Goal: Task Accomplishment & Management: Complete application form

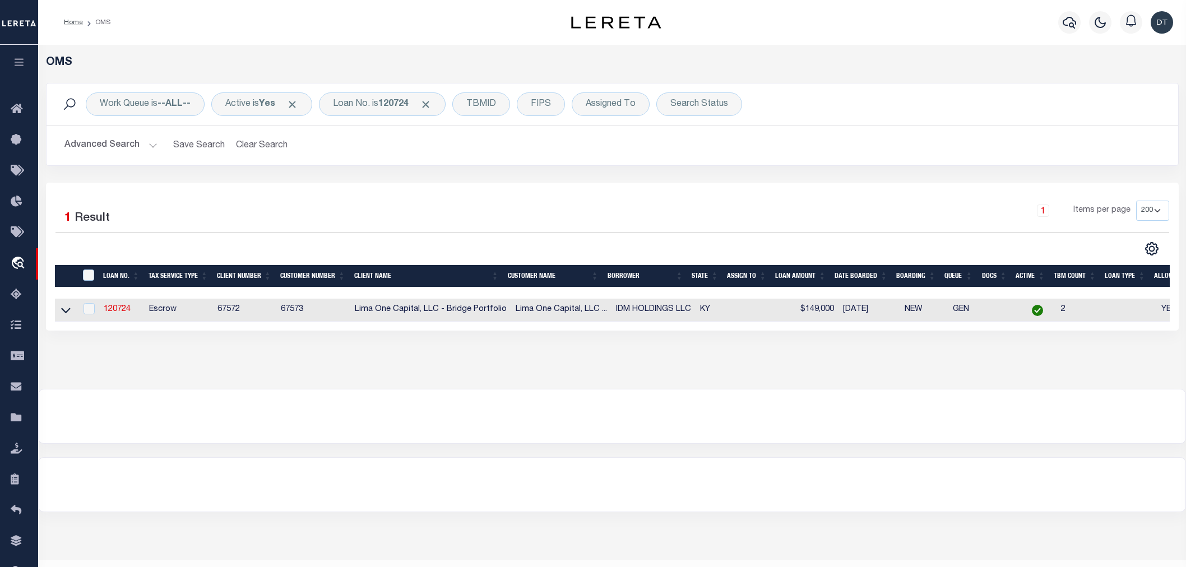
select select "200"
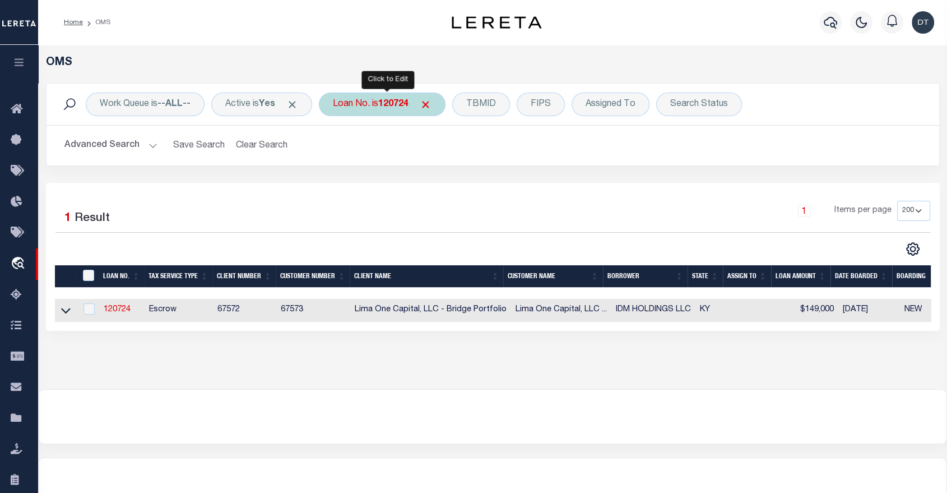
click at [377, 104] on div "Loan No. is 120724" at bounding box center [382, 104] width 127 height 24
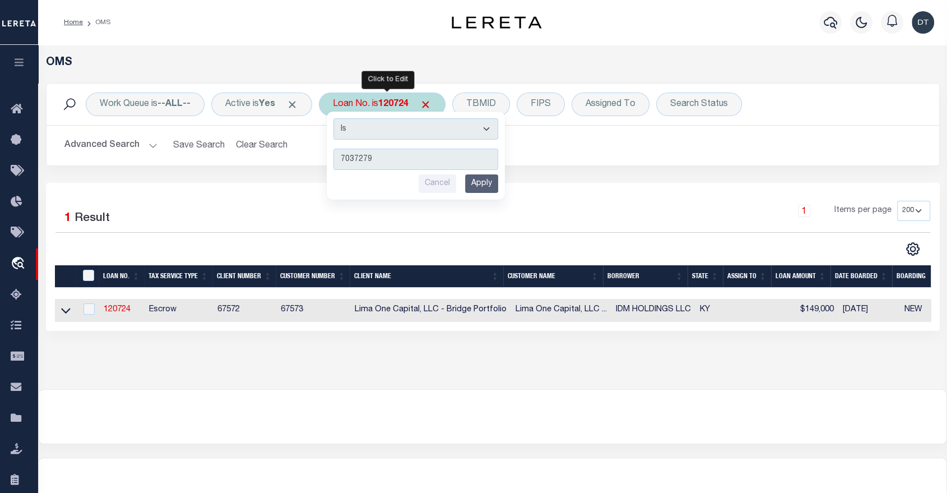
type input "7037279"
click at [486, 185] on input "Apply" at bounding box center [481, 183] width 33 height 18
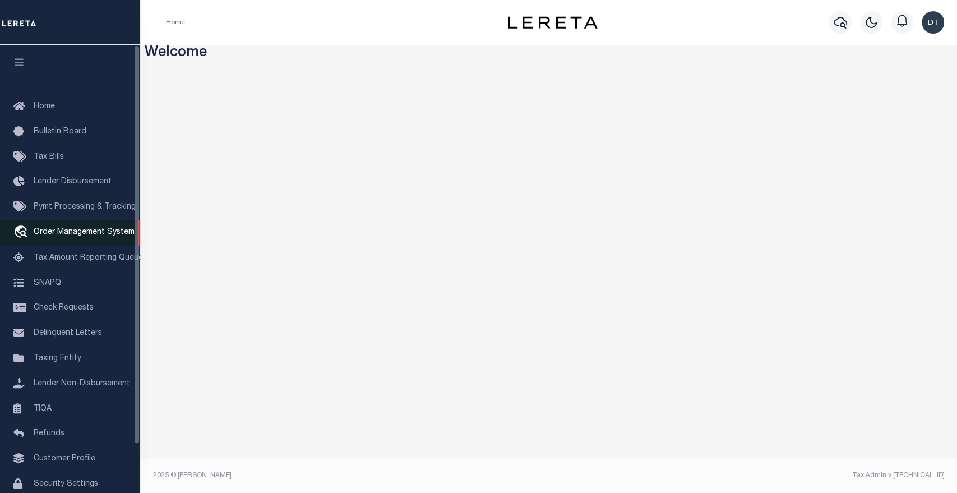
click at [61, 232] on span "Order Management System" at bounding box center [84, 232] width 101 height 8
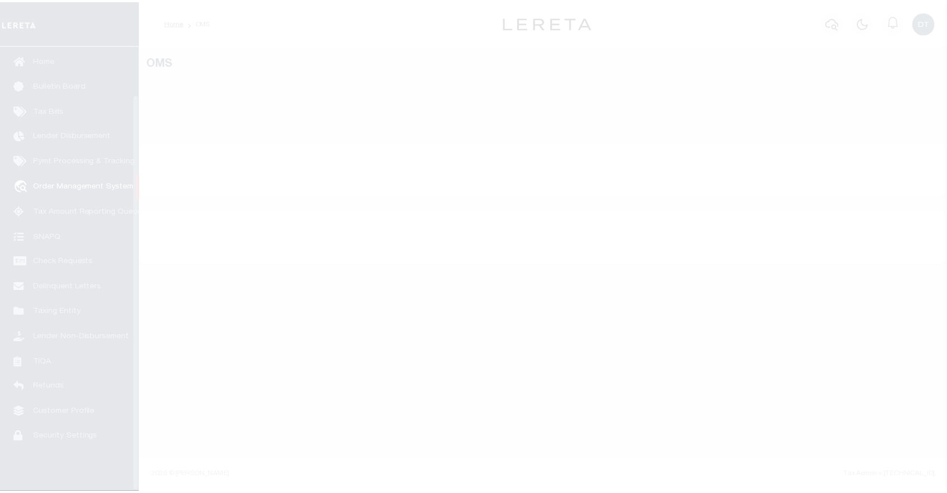
scroll to position [54, 0]
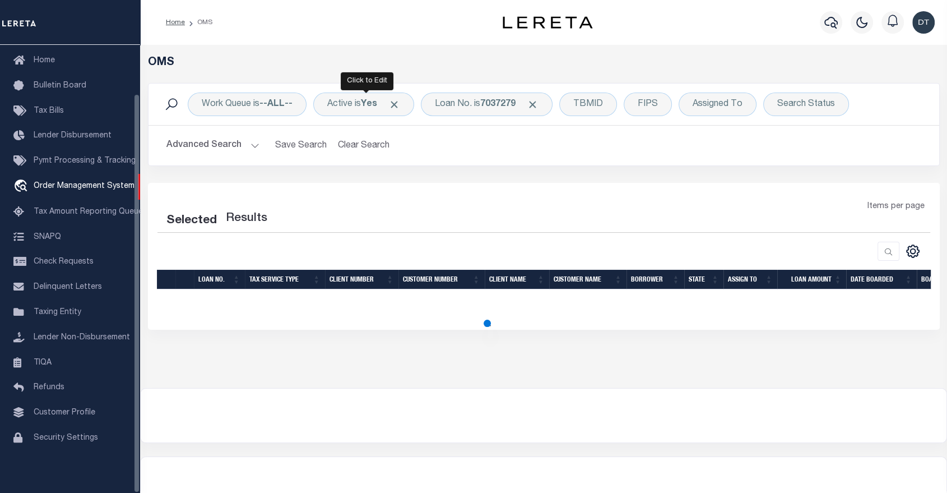
select select "200"
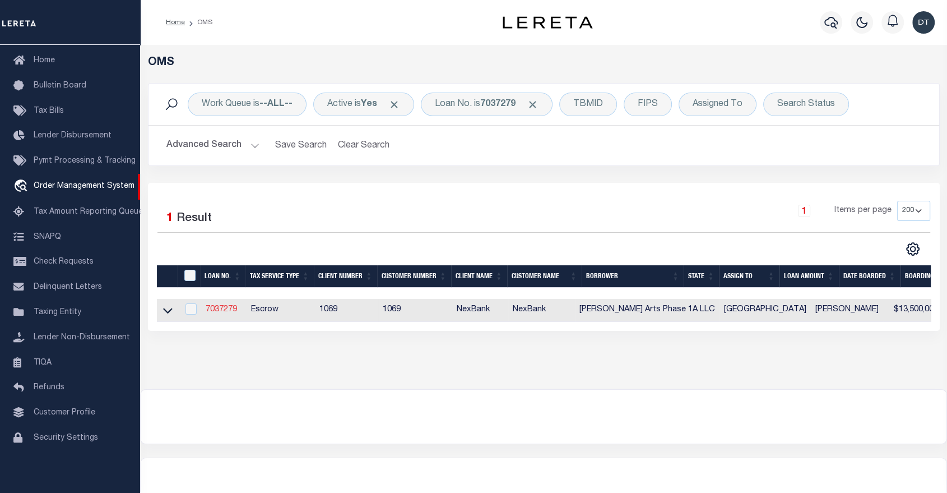
click at [218, 306] on link "7037279" at bounding box center [221, 309] width 31 height 8
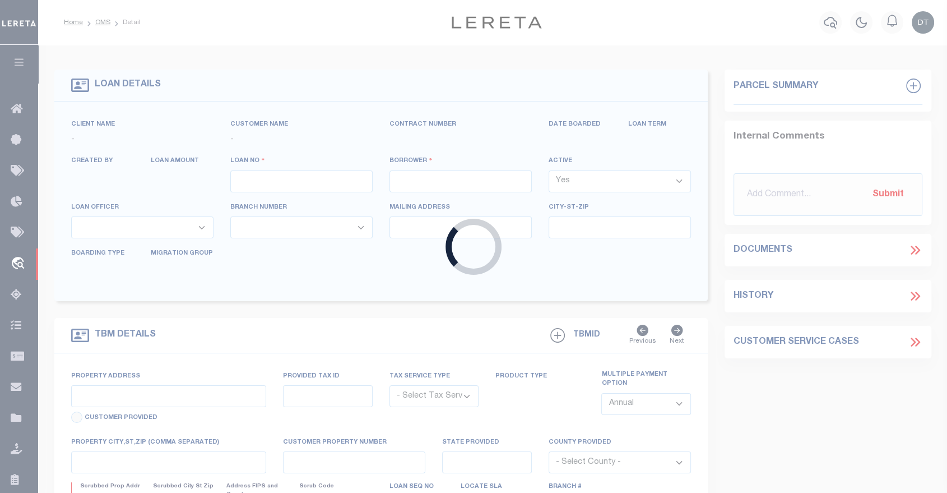
type input "7037279"
type input "[PERSON_NAME] Arts Phase 1A LLC"
select select
select select "10"
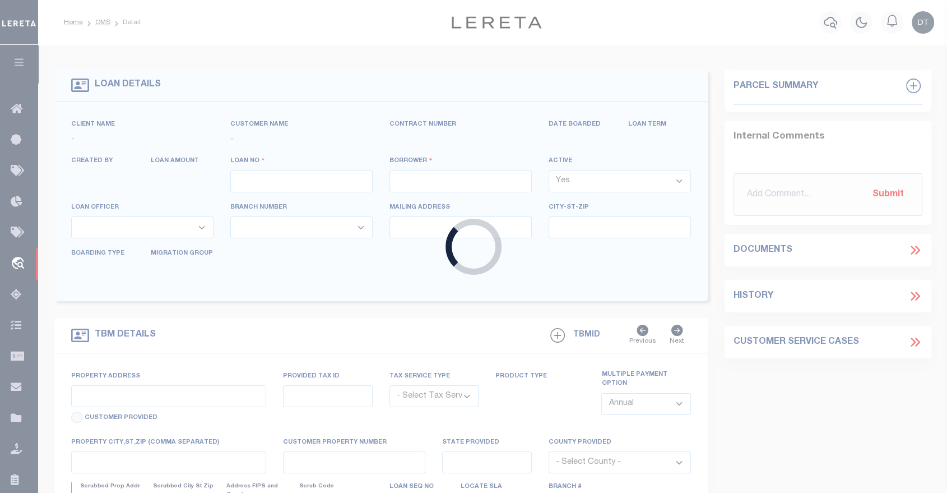
select select "Escrow"
select select "613"
select select "1029"
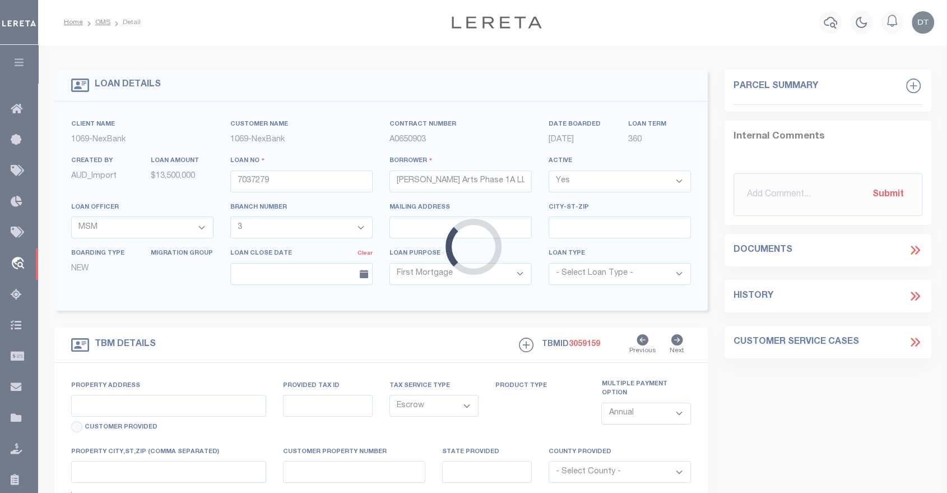
type input "205, 250, 275 AND 308 N [PERSON_NAME]"
select select
type input "[GEOGRAPHIC_DATA] TX 752080000"
type input "[GEOGRAPHIC_DATA]"
select select
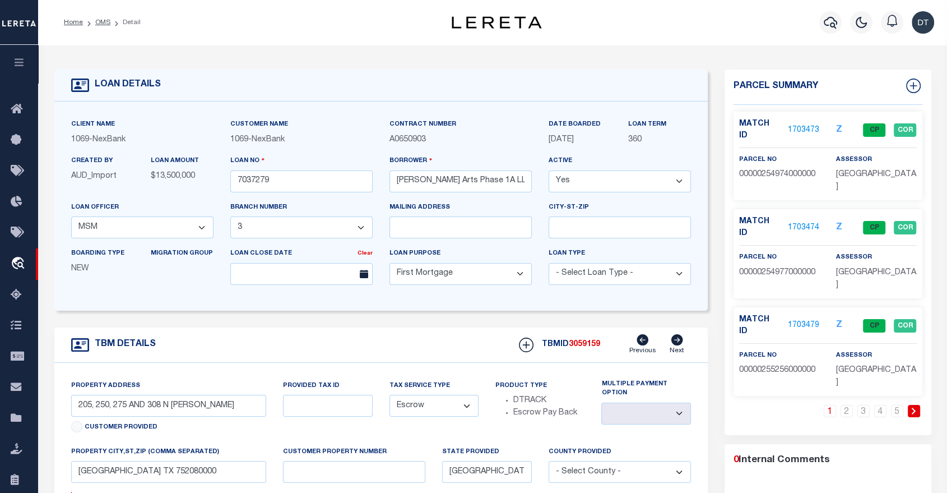
click at [788, 124] on link "1703473" at bounding box center [803, 130] width 31 height 12
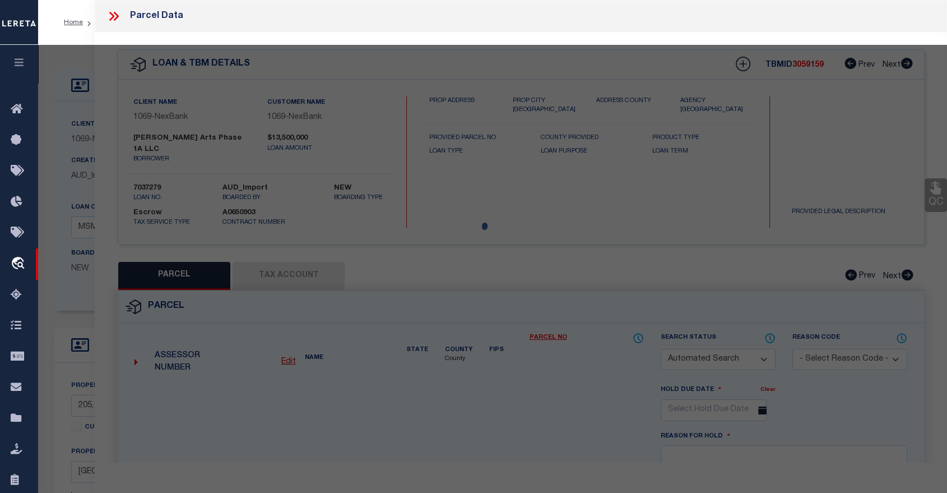
checkbox input "false"
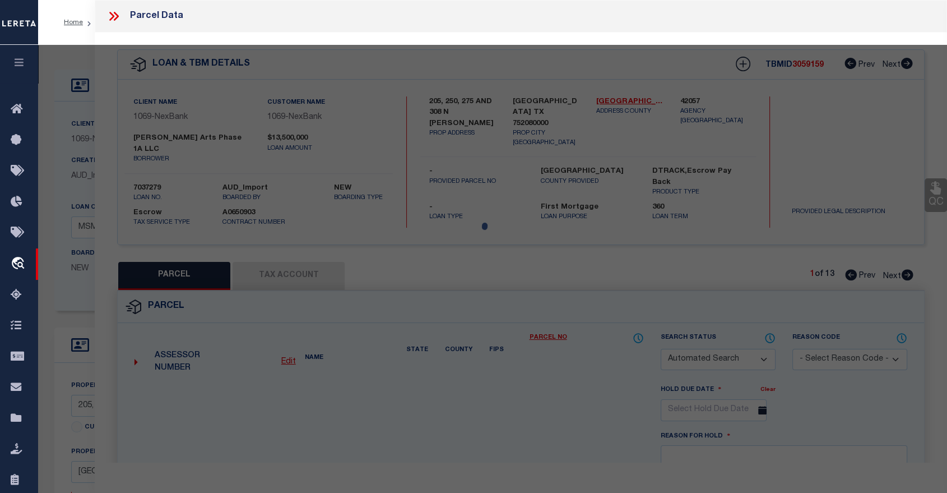
select select "CP"
type input "[PERSON_NAME] ARTS PH 1A LLC"
select select
type input "[STREET_ADDRESS][PERSON_NAME]"
type input "[GEOGRAPHIC_DATA]"
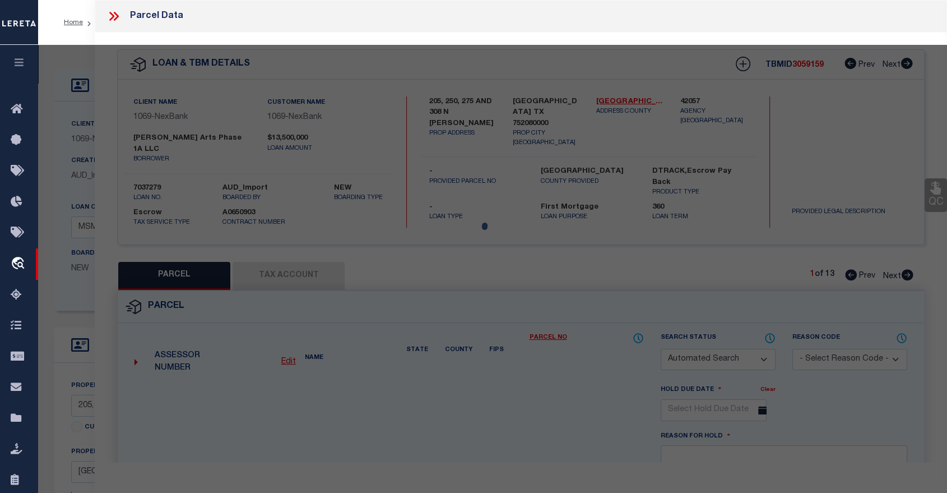
type textarea "1: DALLAS LAND AND LOAN 2 2: BLK 27/3127 LT 4 3: 4: INT201700127603 DD05042017 …"
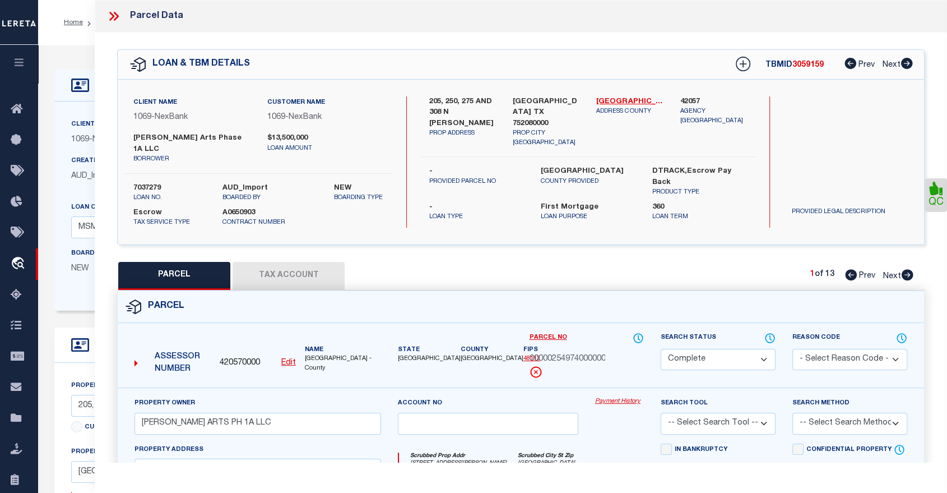
click at [907, 269] on icon at bounding box center [908, 274] width 12 height 11
select select "AS"
checkbox input "false"
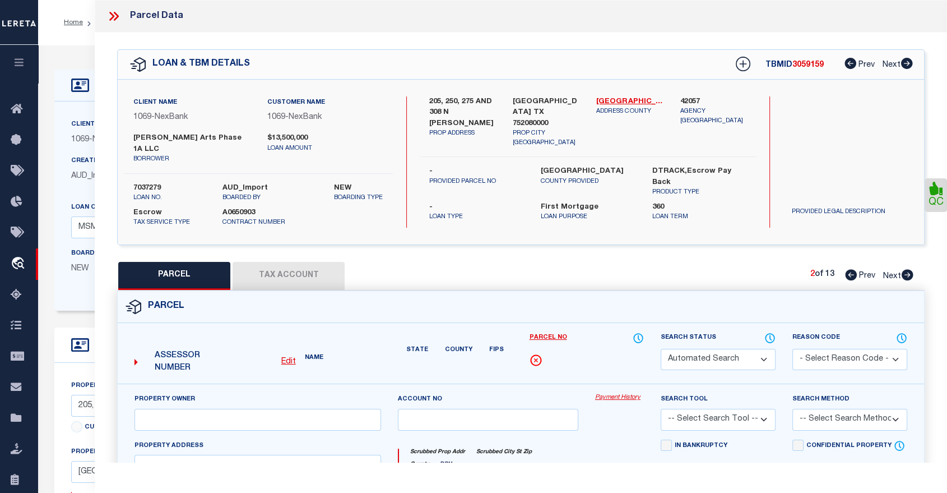
select select "CP"
type input "[PERSON_NAME] ARTS PH 1A LLC"
select select
type input "[STREET_ADDRESS][PERSON_NAME]"
type input "[GEOGRAPHIC_DATA]"
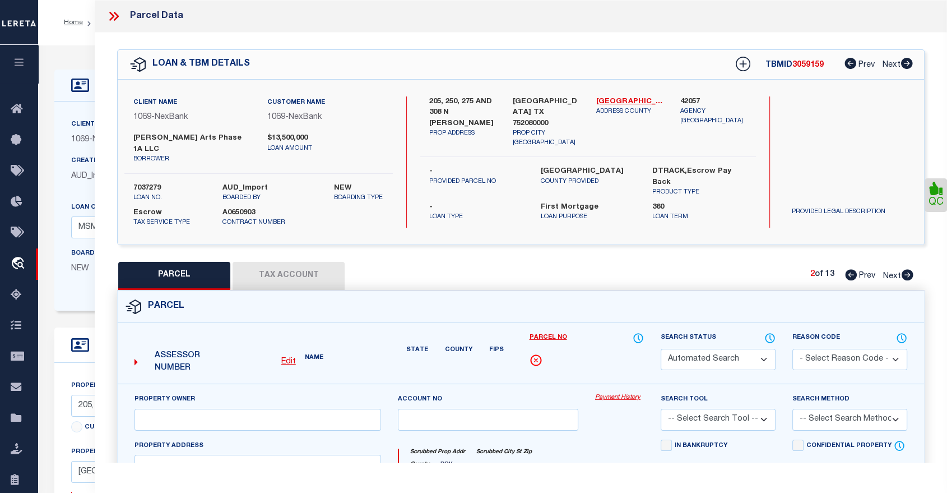
type textarea "1: DALLAS LAND AND LOAN 2 2: BLK 27/3127 LT 5 3: 4: INT201700127603 DD05042017 …"
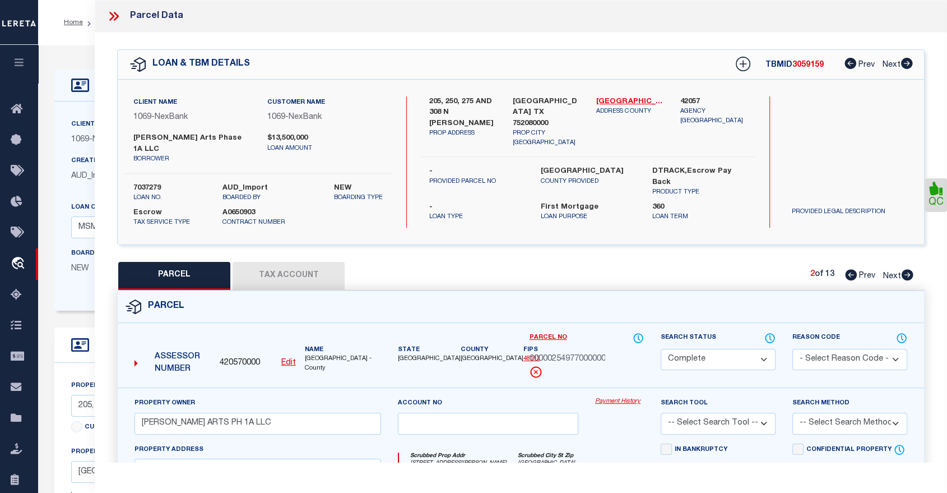
click at [907, 269] on icon at bounding box center [908, 274] width 12 height 11
select select "AS"
checkbox input "false"
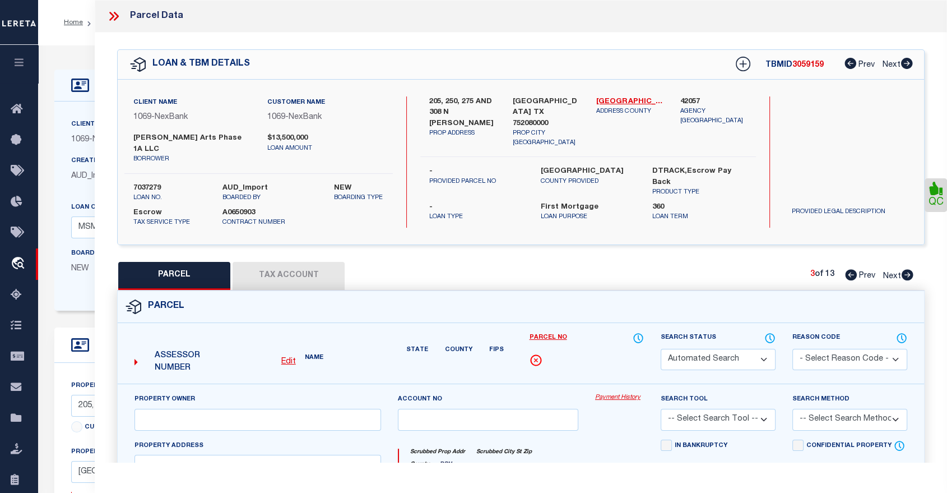
select select "CP"
type input "[PERSON_NAME] ARTS PH 1A LLCBISHOP ARTS PH 1A LLC"
select select
type input "[STREET_ADDRESS]"
type input "[GEOGRAPHIC_DATA]"
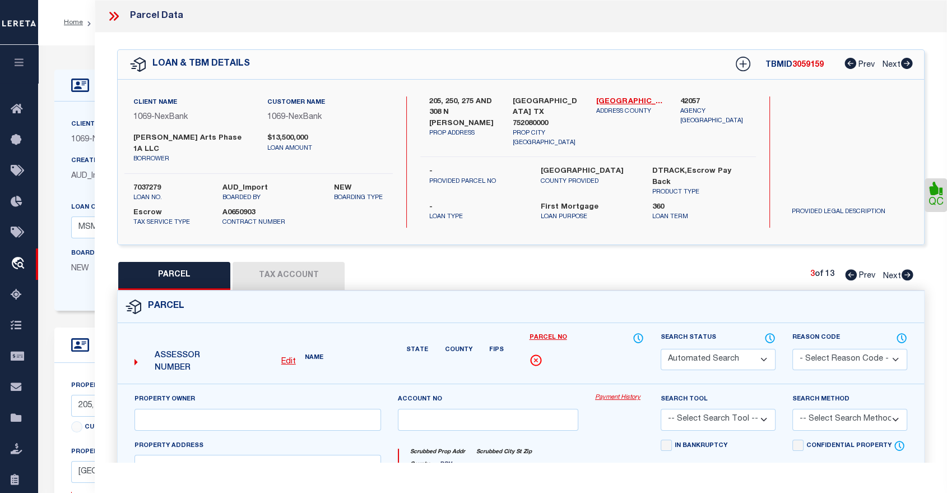
type textarea "1: DALLAS LAND AND LOAN 2 2: BLK 32/3152 LT 1 3: 4: INT201700127603 DD05042017 …"
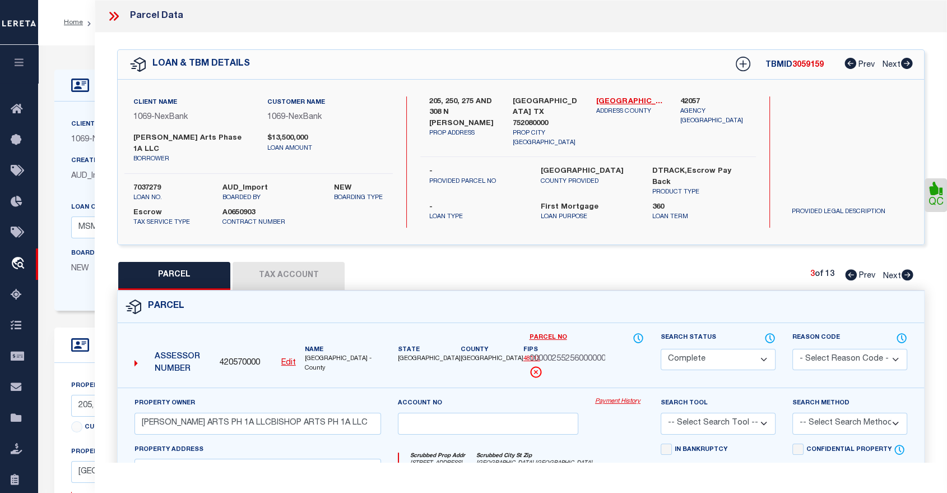
click at [907, 269] on icon at bounding box center [908, 274] width 12 height 11
select select "AS"
checkbox input "false"
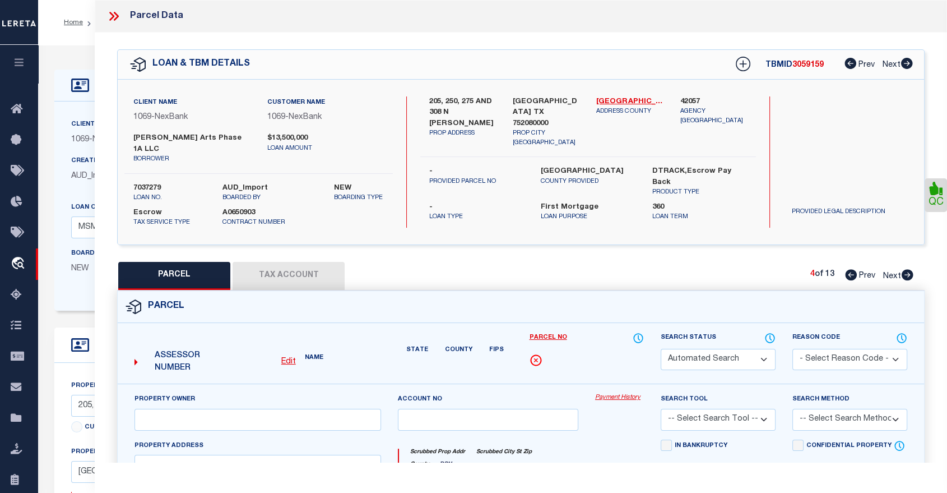
select select "CP"
type input "[PERSON_NAME] ARTS PH 1A LLC"
select select
type input "[STREET_ADDRESS][PERSON_NAME]"
type input "[GEOGRAPHIC_DATA]"
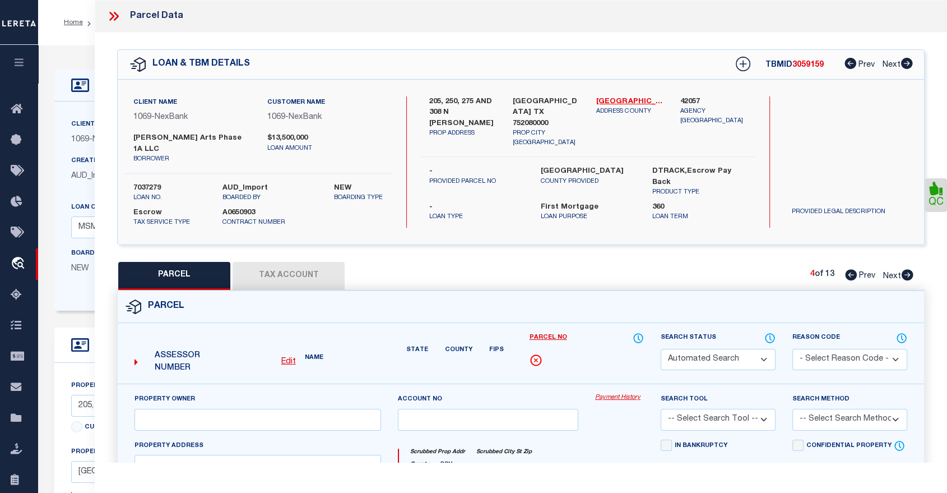
type textarea "1: DALLAS LAND AND LOAN 2 2: BLK 32/3152 LT 19 ACS 0.0547 3: 4: INT201700127603…"
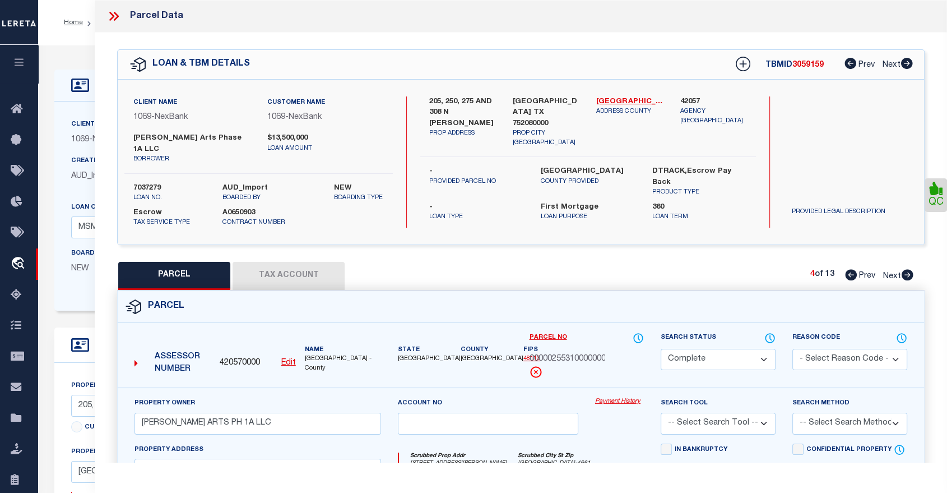
click at [907, 269] on icon at bounding box center [908, 274] width 12 height 11
select select "AS"
checkbox input "false"
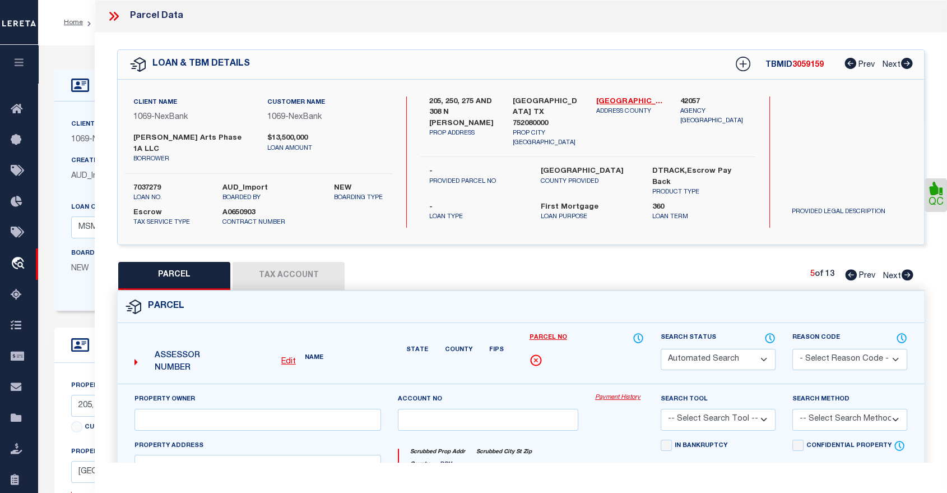
select select "CP"
type input "[PERSON_NAME] ARTS PH 1A LLC"
select select
type input "[STREET_ADDRESS][PERSON_NAME]"
type input "[GEOGRAPHIC_DATA]"
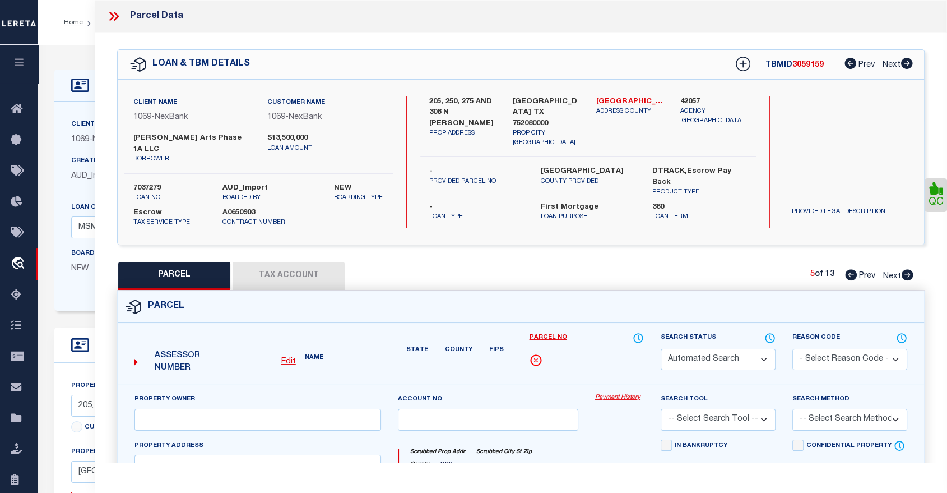
type textarea "1: DALLAS LAND AND LOAN 2 2: BLK 32/3152 LT 20 3: 4: INT201700127603 DD05042017…"
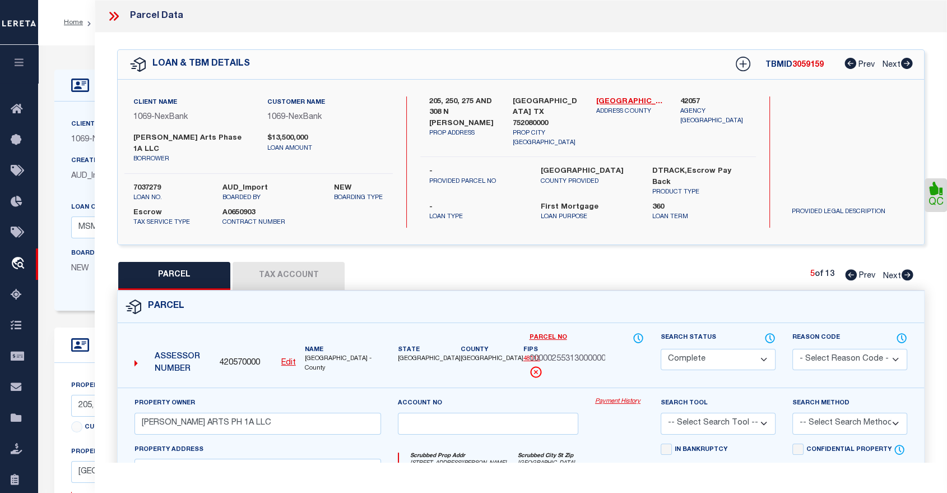
click at [905, 269] on icon at bounding box center [908, 274] width 12 height 11
select select "AS"
checkbox input "false"
select select "CP"
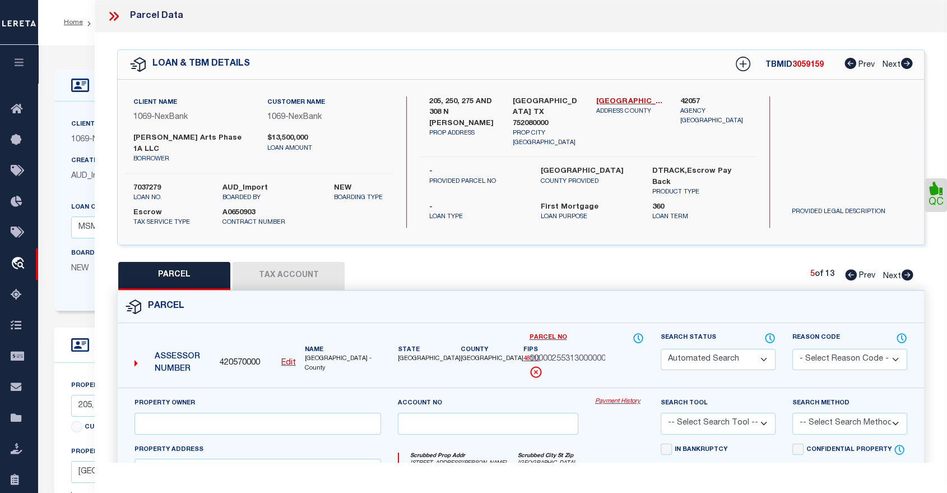
type input "[PERSON_NAME] ARTS LLC"
select select
type input "[STREET_ADDRESS][PERSON_NAME]"
type input "[GEOGRAPHIC_DATA]"
type textarea "1: [PERSON_NAME] ARTS NORTH 2: BLK 27/3147 LT 1A.1 ACS 0.043 3: 4: INT201700097…"
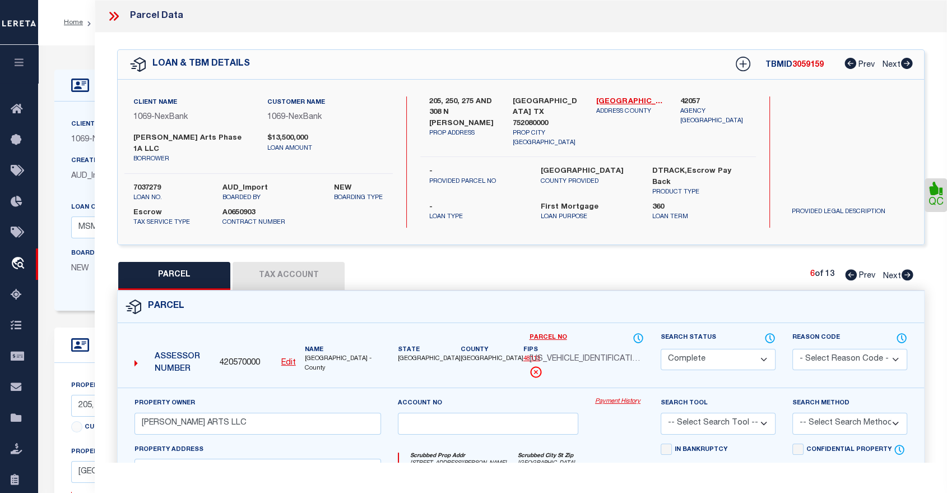
click at [905, 269] on icon at bounding box center [908, 274] width 12 height 11
select select "AS"
checkbox input "false"
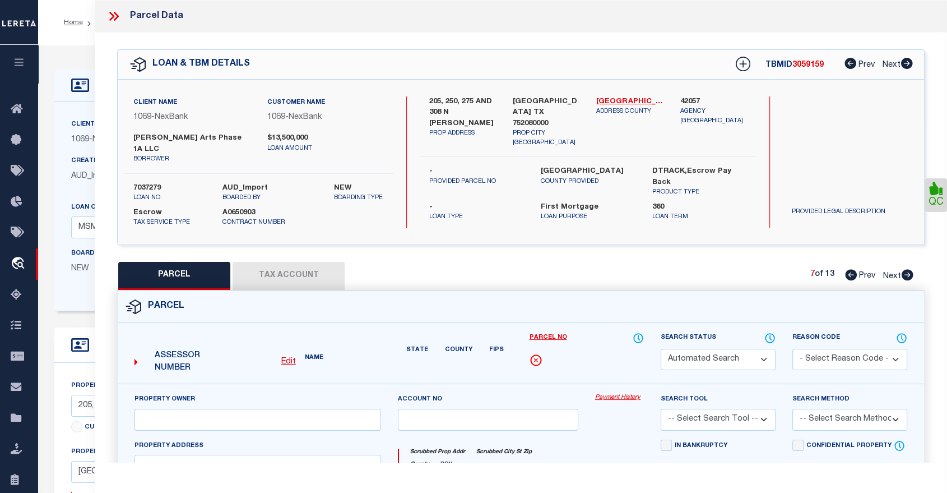
select select "CP"
type input "[PERSON_NAME] ARTS PH 1A LLC"
select select
type input "[STREET_ADDRESS][PERSON_NAME]"
type input "[GEOGRAPHIC_DATA]"
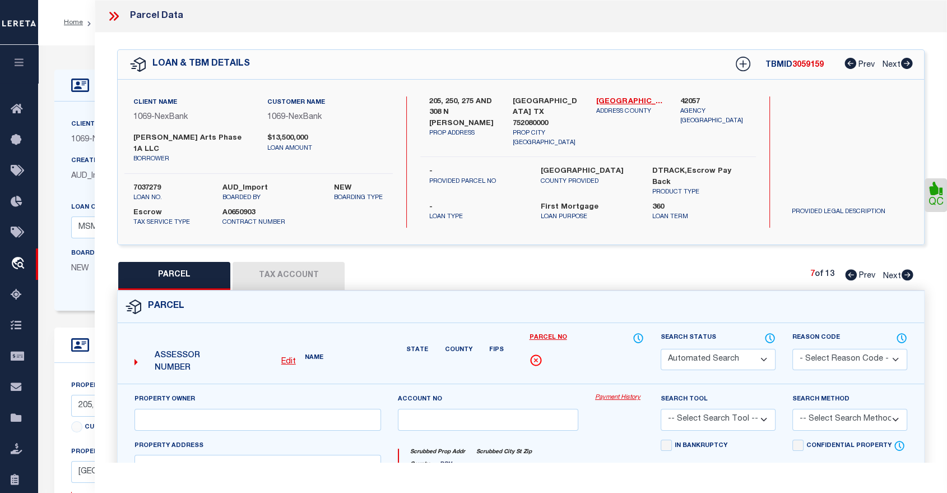
type textarea "1: [PERSON_NAME] ARTS NORTH 2: BLK 27/3147 PT LT 1A ACS 0.3549 3: 4: INT2017001…"
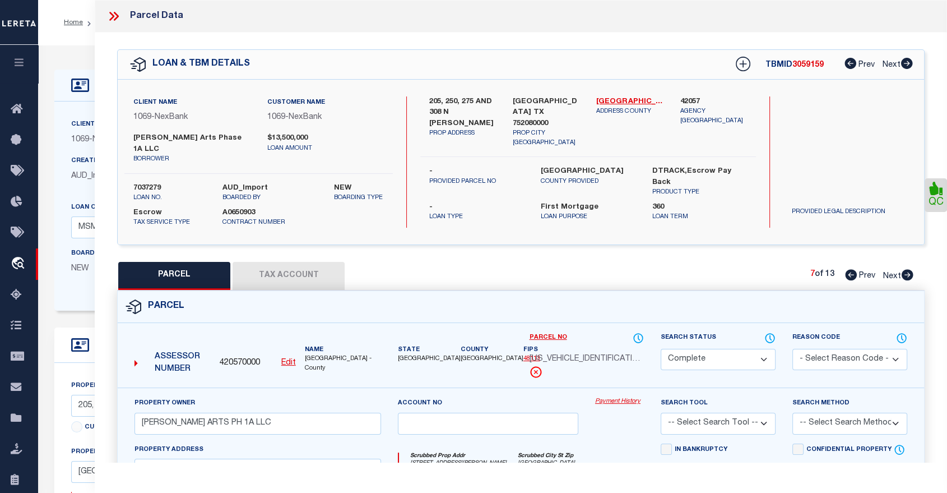
click at [847, 269] on icon at bounding box center [851, 274] width 12 height 11
select select "AS"
checkbox input "false"
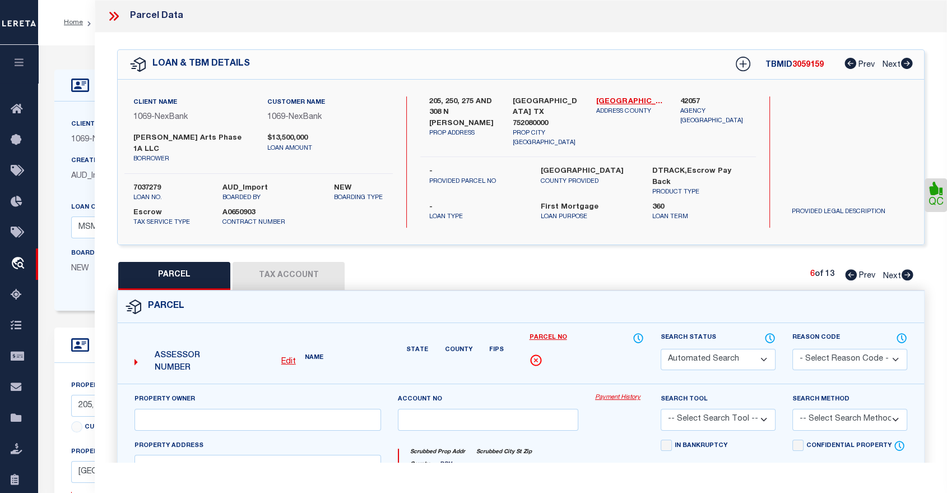
select select "CP"
type input "[PERSON_NAME] ARTS LLC"
select select
type input "[STREET_ADDRESS][PERSON_NAME]"
type input "[GEOGRAPHIC_DATA]"
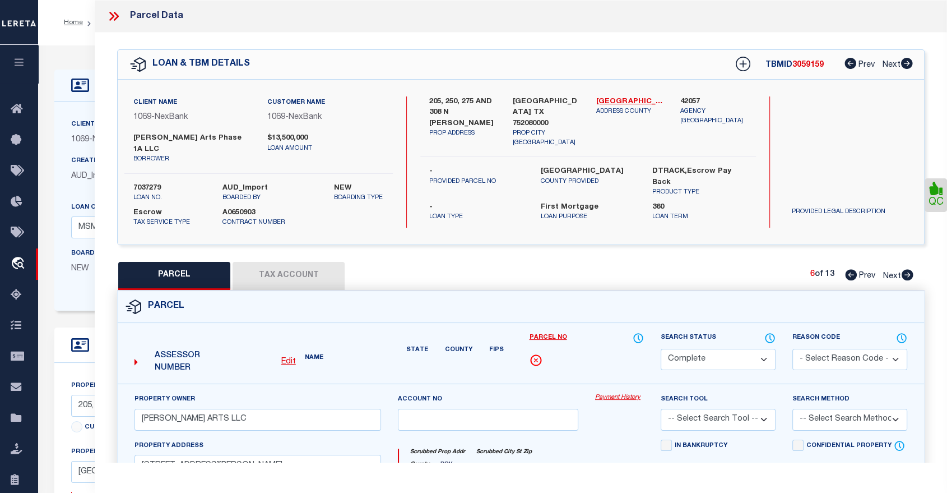
type textarea "1: [PERSON_NAME] ARTS NORTH 2: BLK 27/3147 LT 1A.1 ACS 0.043 3: 4: INT201700097…"
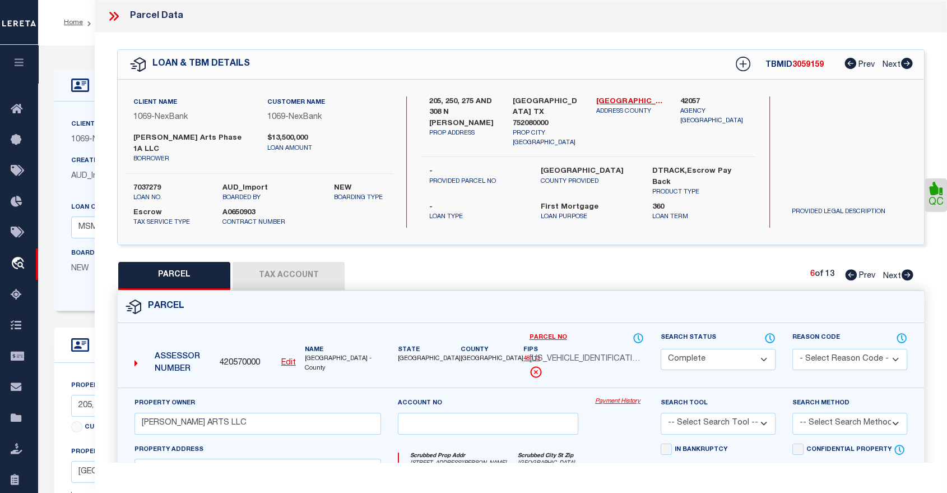
click at [847, 269] on icon at bounding box center [851, 274] width 12 height 11
select select "AS"
checkbox input "false"
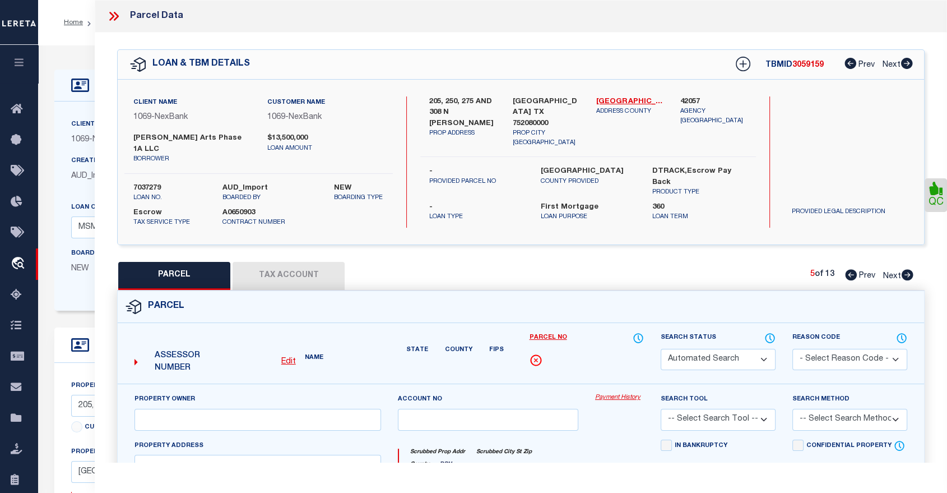
select select "CP"
type input "[PERSON_NAME] ARTS PH 1A LLC"
select select
type input "[STREET_ADDRESS][PERSON_NAME]"
type input "[GEOGRAPHIC_DATA]"
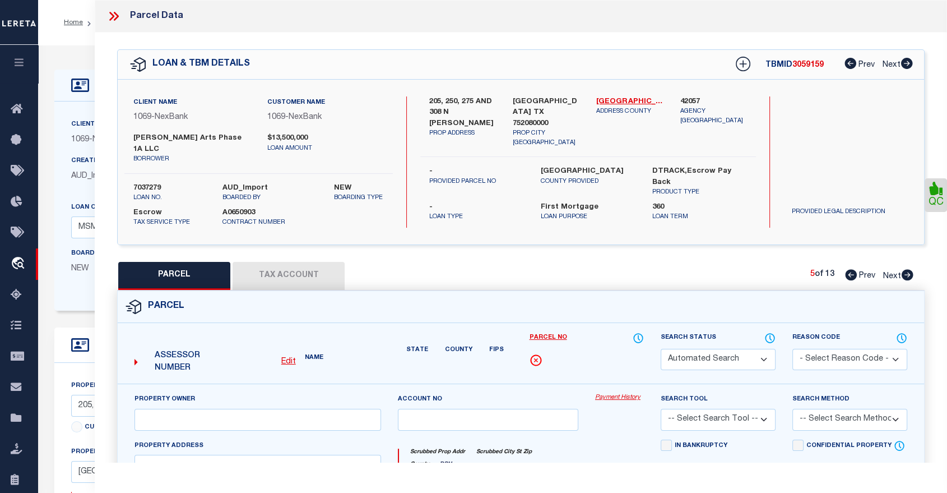
type textarea "1: DALLAS LAND AND LOAN 2 2: BLK 32/3152 LT 20 3: 4: INT201700127603 DD05042017…"
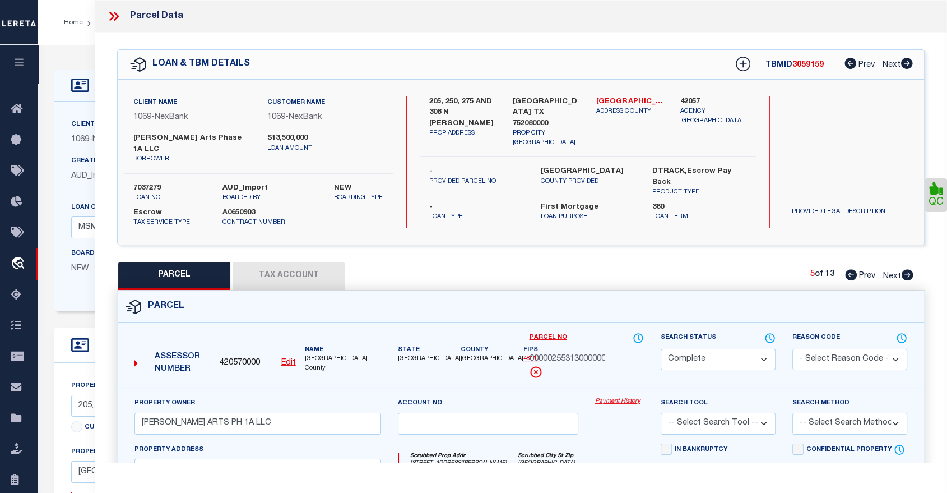
click at [847, 269] on icon at bounding box center [851, 274] width 12 height 11
select select "AS"
checkbox input "false"
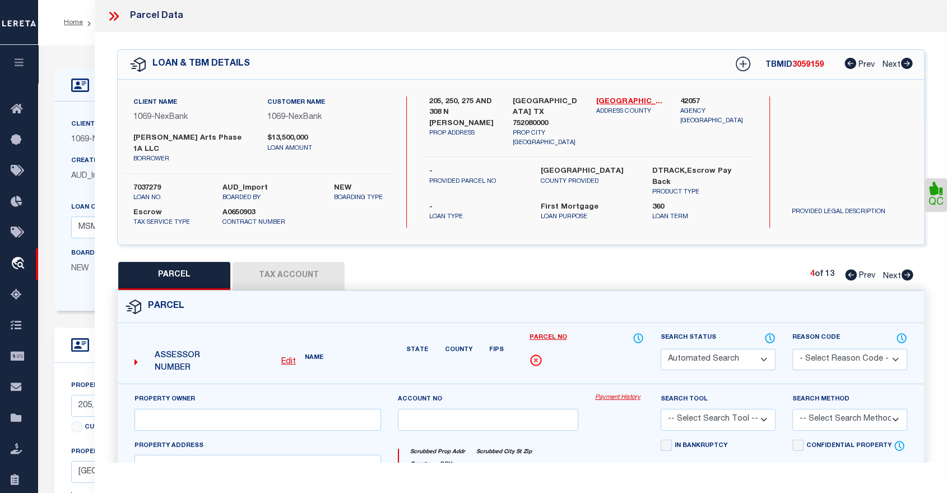
select select "CP"
type input "[PERSON_NAME] ARTS PH 1A LLC"
select select
type input "[STREET_ADDRESS][PERSON_NAME]"
type input "[GEOGRAPHIC_DATA]"
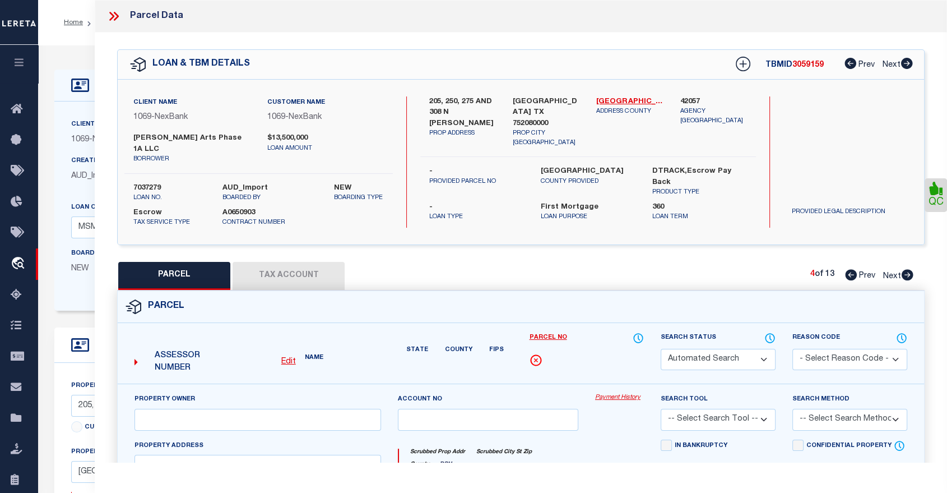
type textarea "1: DALLAS LAND AND LOAN 2 2: BLK 32/3152 LT 19 ACS 0.0547 3: 4: INT201700127603…"
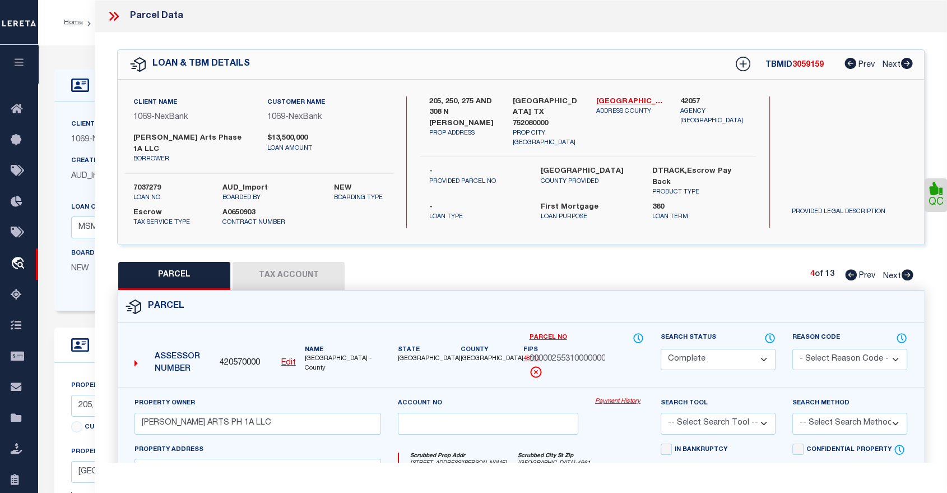
click at [847, 269] on icon at bounding box center [851, 274] width 12 height 11
select select "AS"
checkbox input "false"
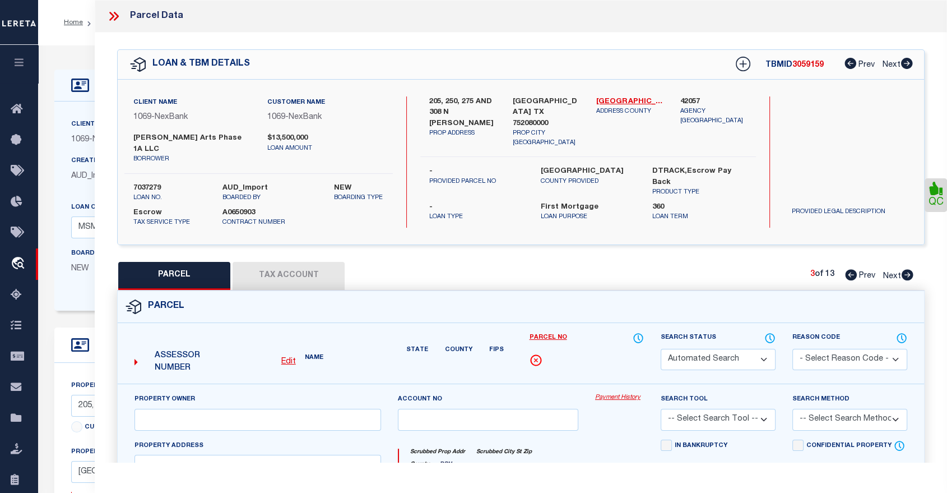
select select "CP"
type input "[PERSON_NAME] ARTS PH 1A LLCBISHOP ARTS PH 1A LLC"
select select
type input "[STREET_ADDRESS]"
type input "[GEOGRAPHIC_DATA]"
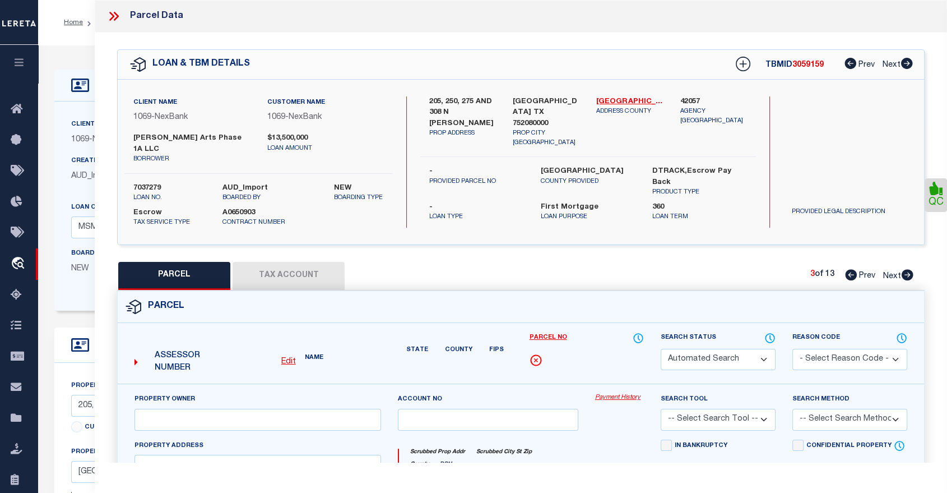
type textarea "1: DALLAS LAND AND LOAN 2 2: BLK 32/3152 LT 1 3: 4: INT201700127603 DD05042017 …"
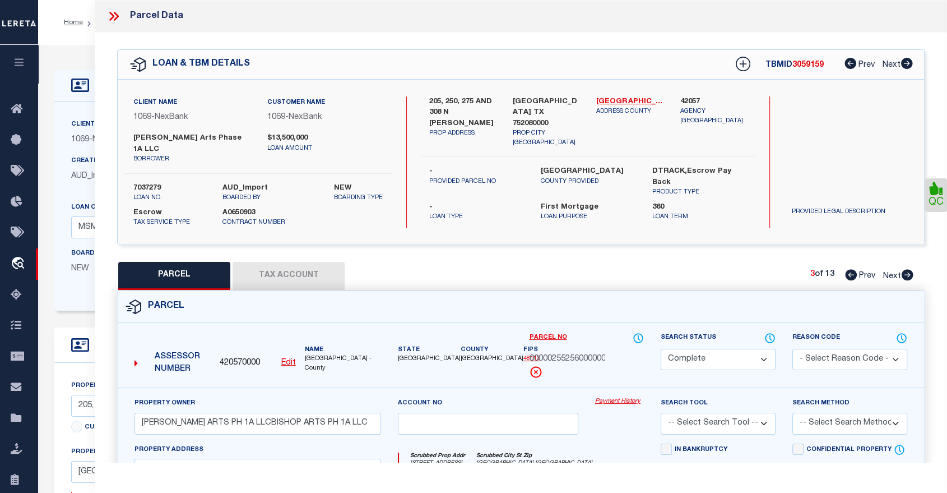
click at [847, 269] on icon at bounding box center [851, 274] width 12 height 11
select select "AS"
checkbox input "false"
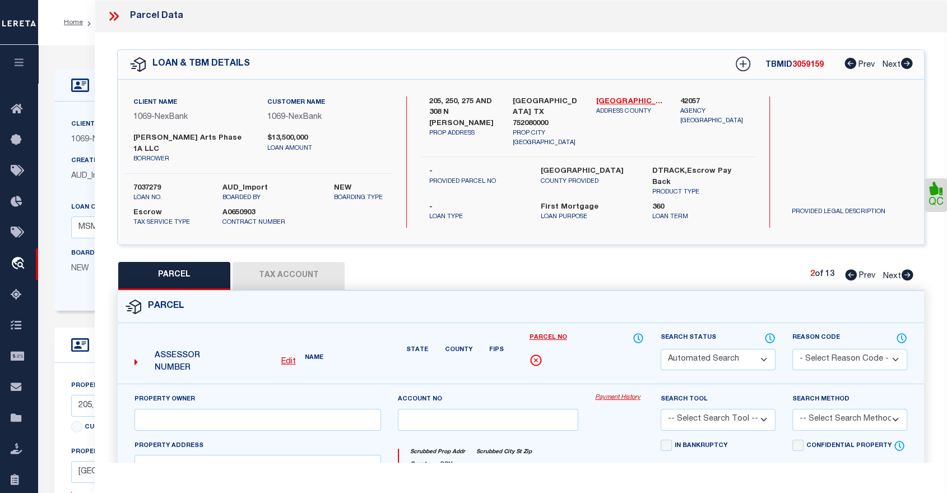
select select "CP"
type input "[PERSON_NAME] ARTS PH 1A LLC"
select select
type input "[STREET_ADDRESS][PERSON_NAME]"
type input "[GEOGRAPHIC_DATA]"
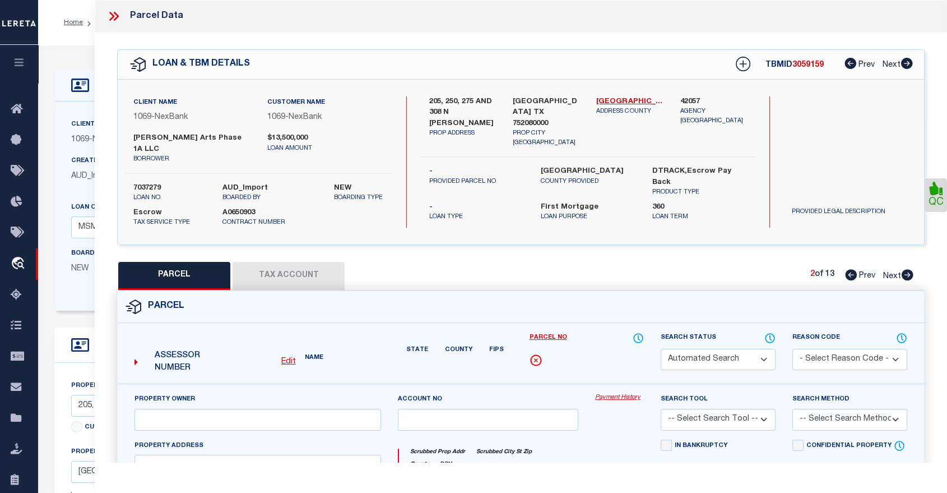
type textarea "1: DALLAS LAND AND LOAN 2 2: BLK 27/3127 LT 5 3: 4: INT201700127603 DD05042017 …"
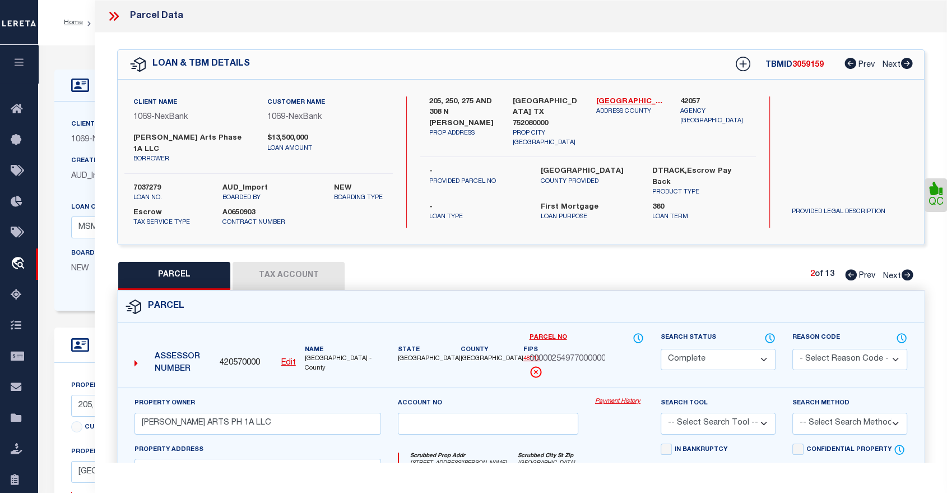
click at [847, 269] on icon at bounding box center [851, 274] width 12 height 11
select select "AS"
checkbox input "false"
select select "CP"
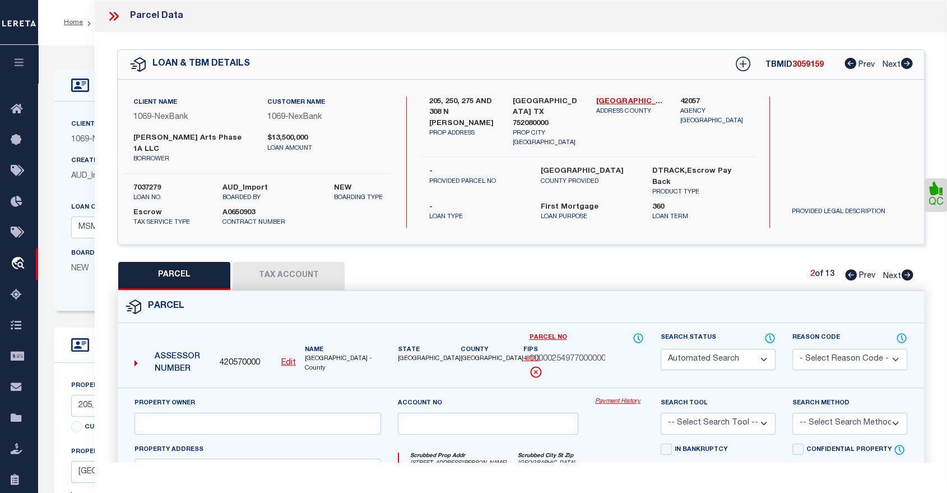
type input "[PERSON_NAME] ARTS PH 1A LLC"
select select
type input "[STREET_ADDRESS][PERSON_NAME]"
type input "[GEOGRAPHIC_DATA]"
type textarea "1: DALLAS LAND AND LOAN 2 2: BLK 27/3127 LT 4 3: 4: INT201700127603 DD05042017 …"
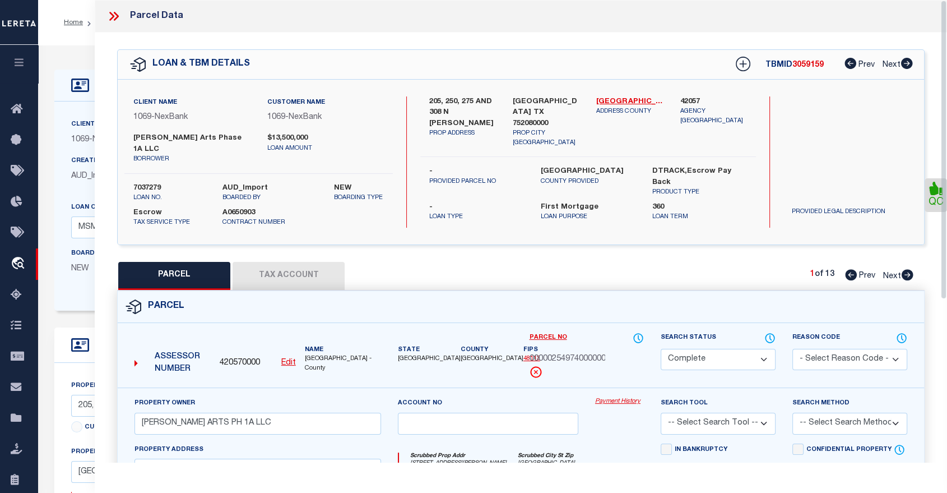
click at [117, 17] on icon at bounding box center [116, 16] width 5 height 9
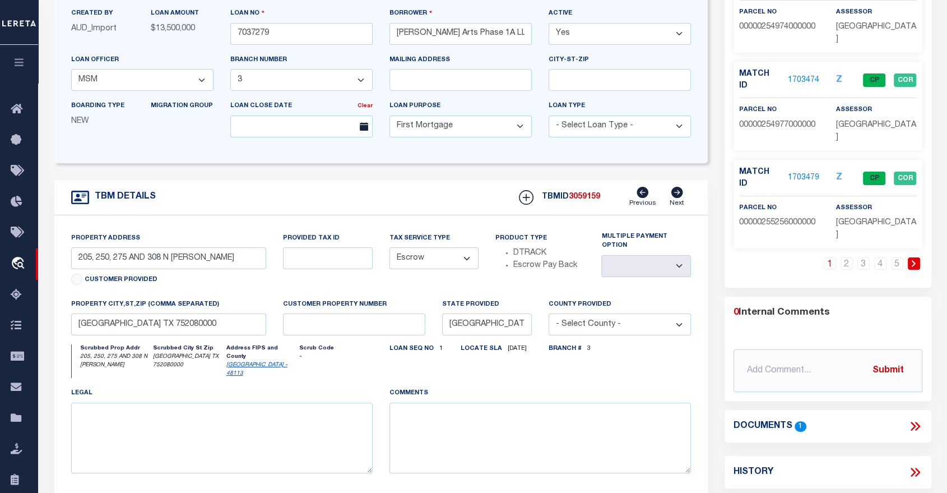
scroll to position [187, 0]
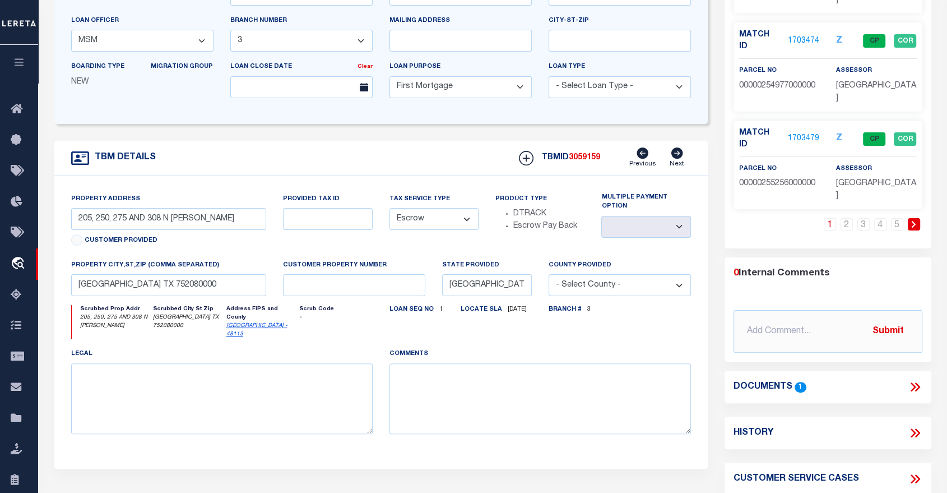
click at [915, 425] on icon at bounding box center [915, 432] width 15 height 15
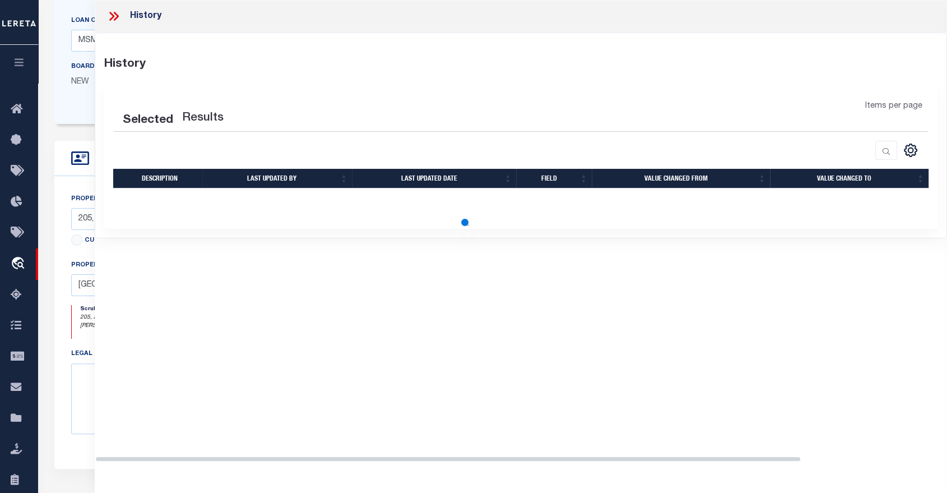
select select "100"
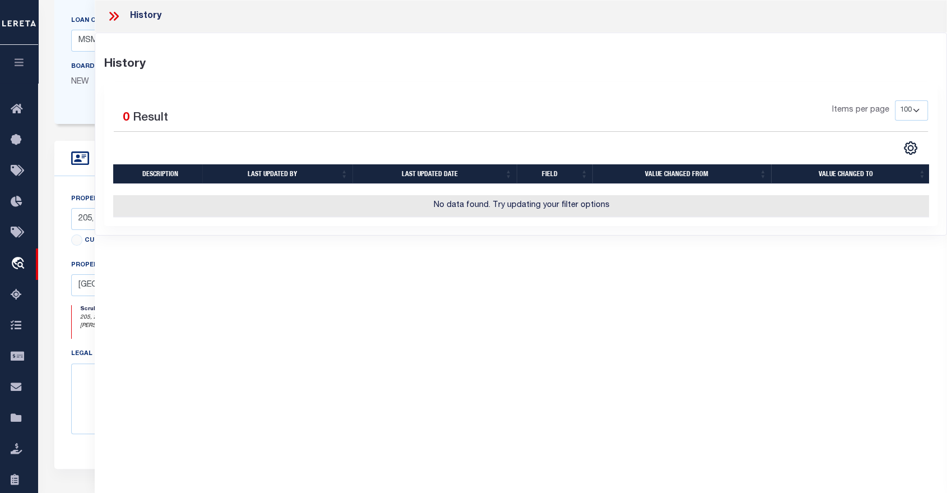
click at [111, 15] on icon at bounding box center [113, 16] width 15 height 15
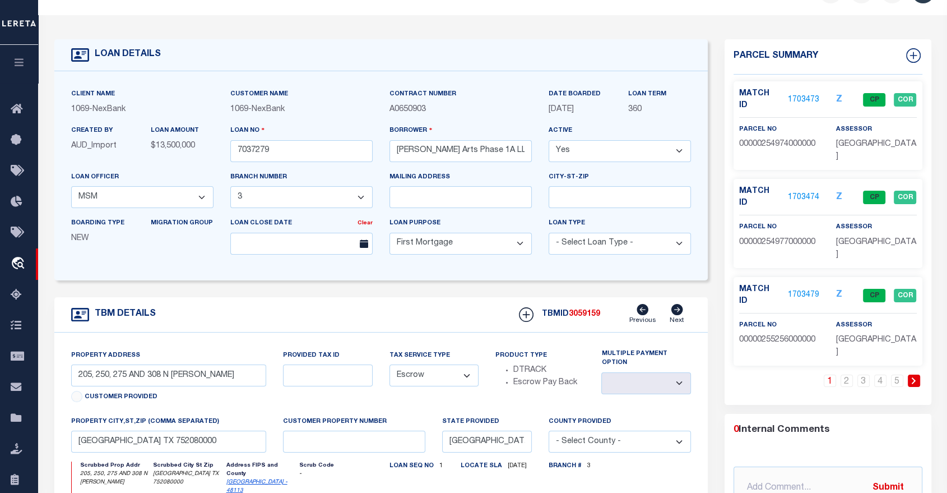
scroll to position [0, 0]
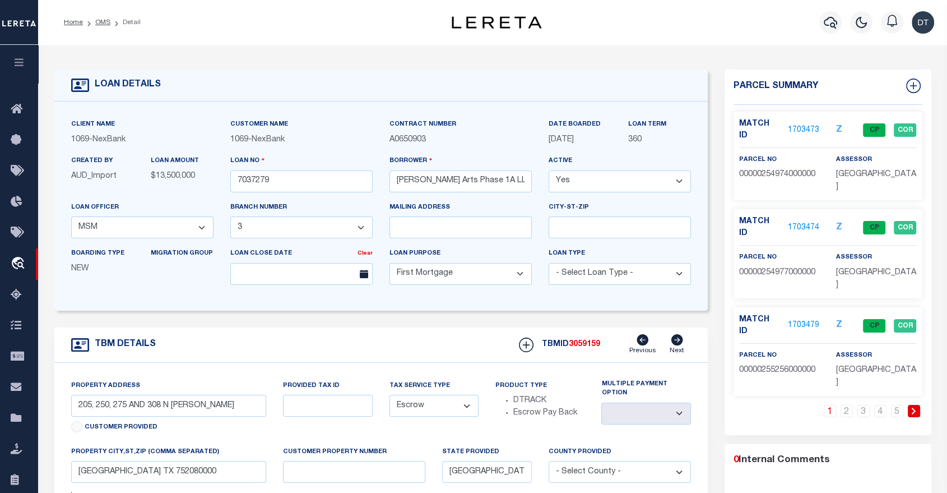
click at [809, 126] on link "1703473" at bounding box center [803, 130] width 31 height 12
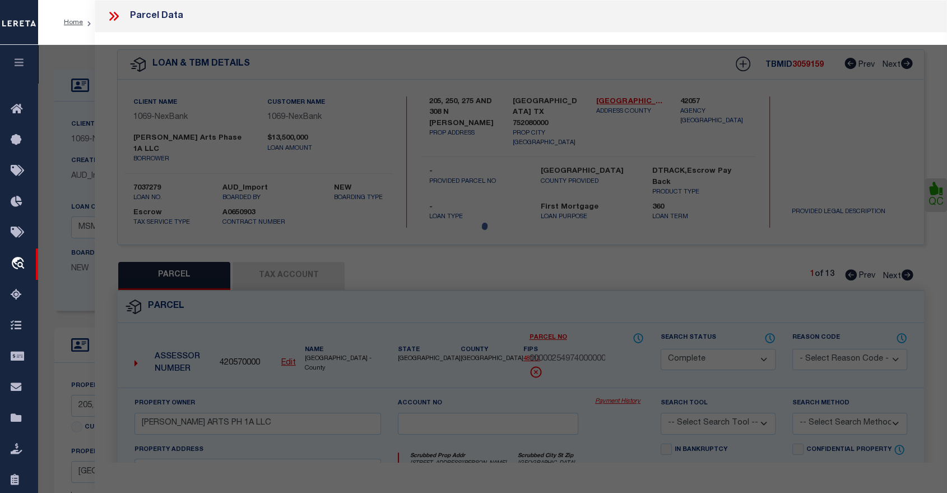
select select "AS"
checkbox input "false"
select select "CP"
type input "[PERSON_NAME] ARTS PH 1A LLC"
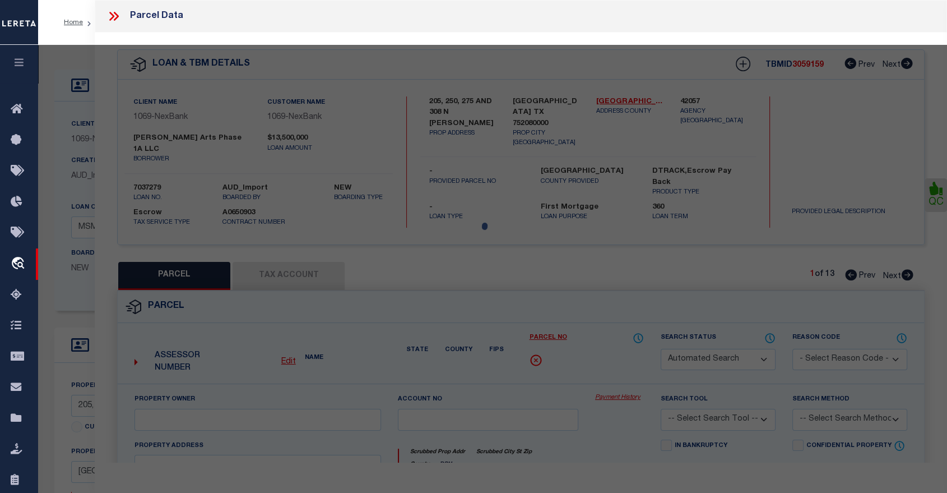
select select
type input "[STREET_ADDRESS][PERSON_NAME]"
type input "[GEOGRAPHIC_DATA]"
type textarea "1: DALLAS LAND AND LOAN 2 2: BLK 27/3127 LT 4 3: 4: INT201700127603 DD05042017 …"
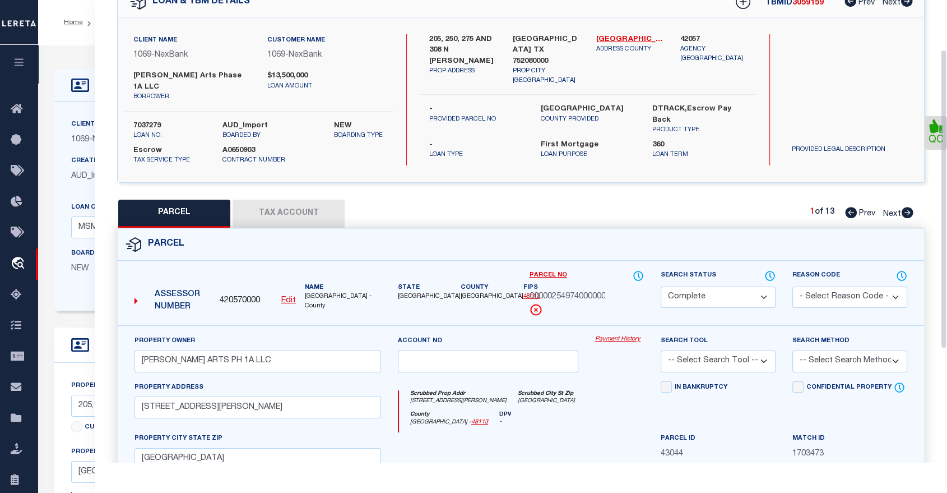
scroll to position [124, 0]
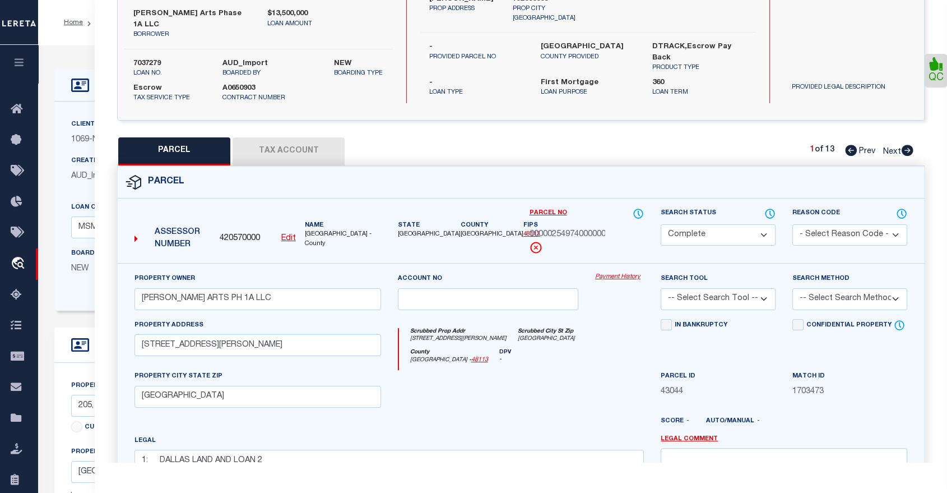
click at [907, 145] on icon at bounding box center [907, 150] width 12 height 11
select select "AS"
checkbox input "false"
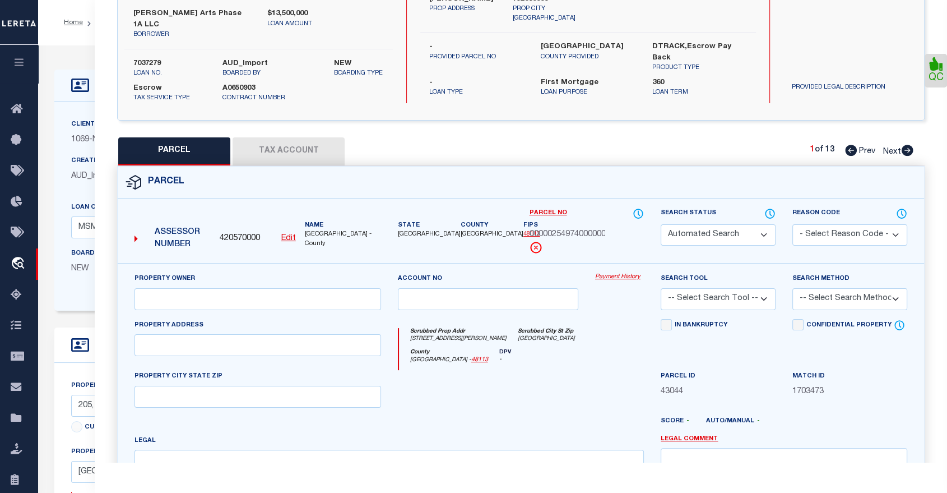
select select "CP"
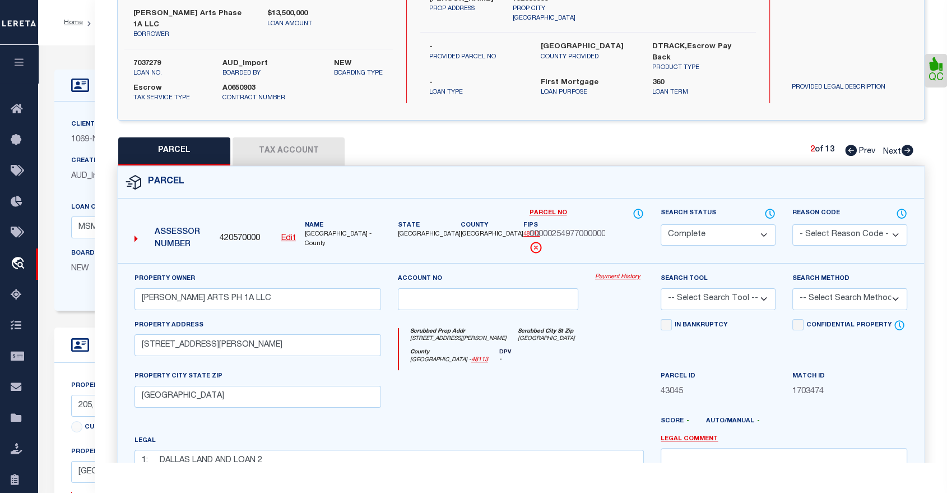
click at [907, 145] on icon at bounding box center [907, 150] width 12 height 11
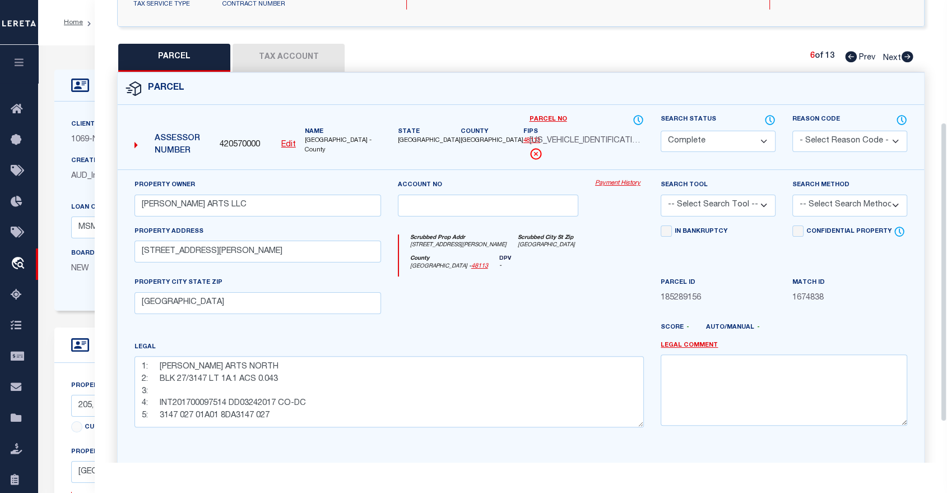
scroll to position [188, 0]
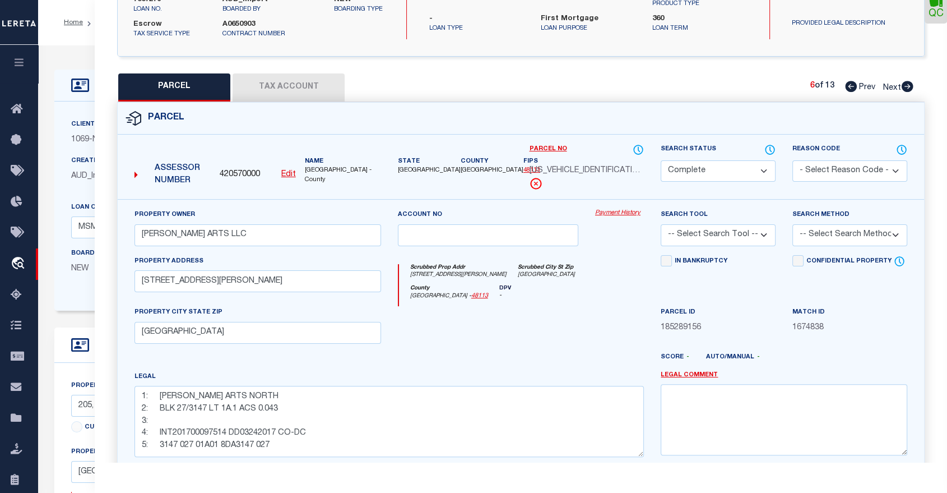
click at [905, 81] on icon at bounding box center [908, 86] width 12 height 11
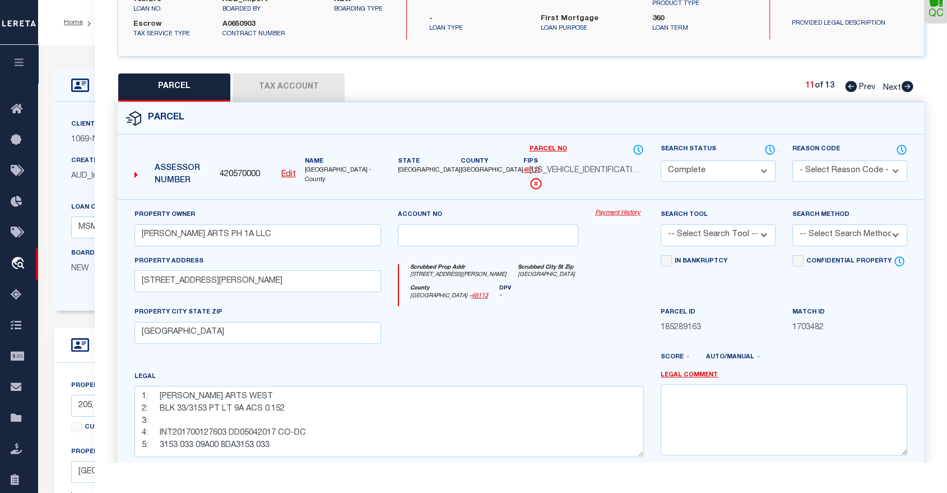
click at [851, 81] on icon at bounding box center [851, 86] width 12 height 11
click at [906, 81] on icon at bounding box center [908, 86] width 12 height 11
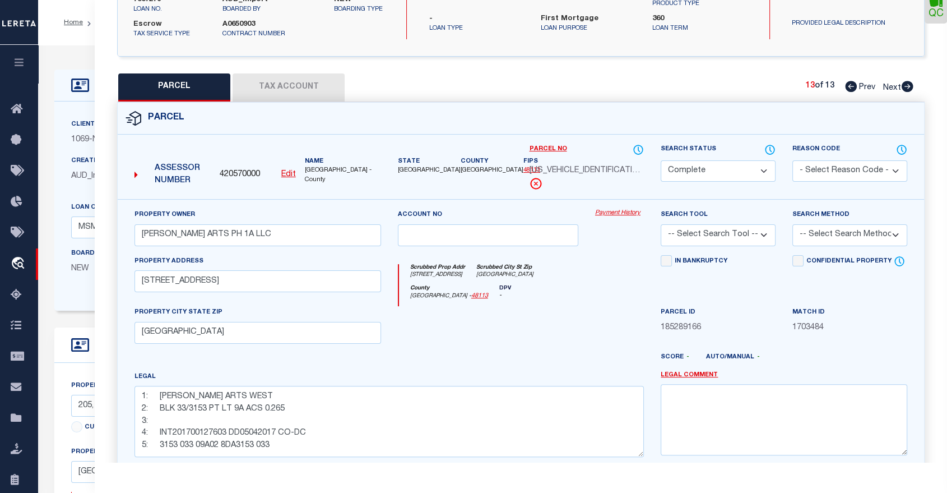
click at [845, 81] on icon at bounding box center [851, 86] width 12 height 11
click at [848, 81] on icon at bounding box center [851, 86] width 12 height 11
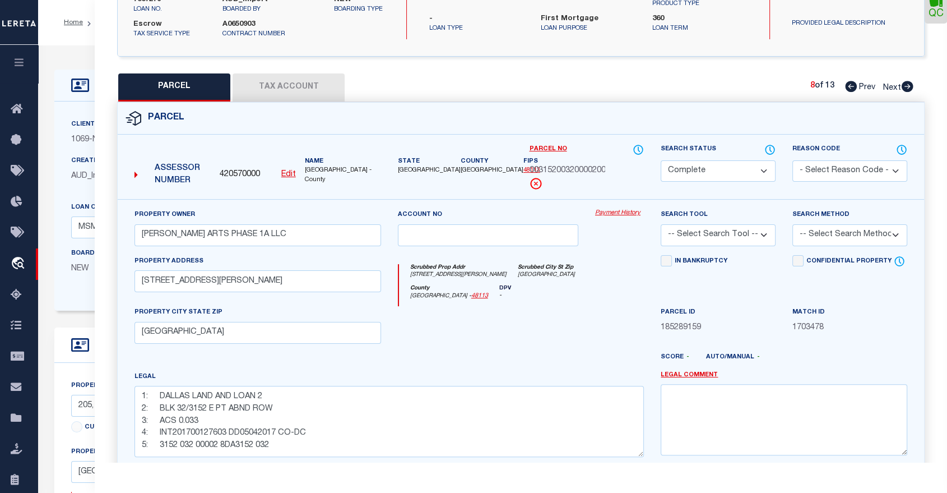
click at [848, 81] on icon at bounding box center [851, 86] width 12 height 11
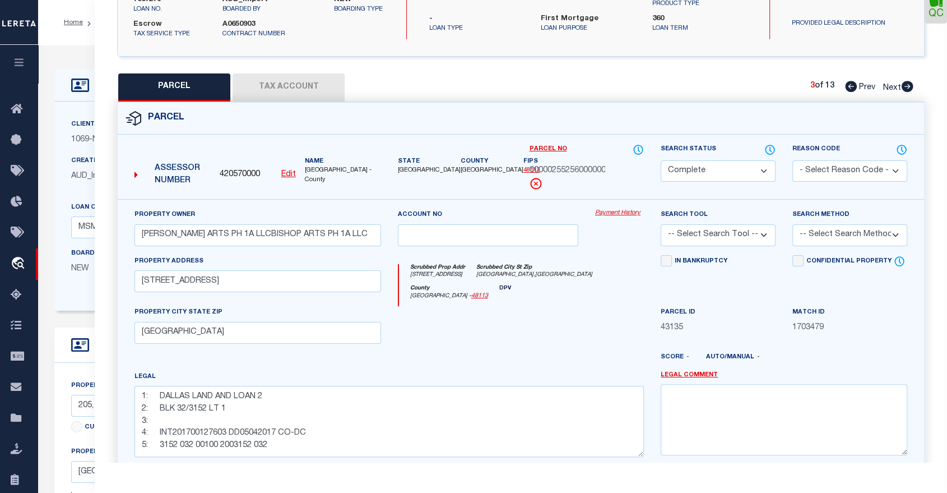
click at [848, 81] on icon at bounding box center [851, 86] width 12 height 11
click at [550, 145] on link "Parcel No" at bounding box center [548, 150] width 38 height 10
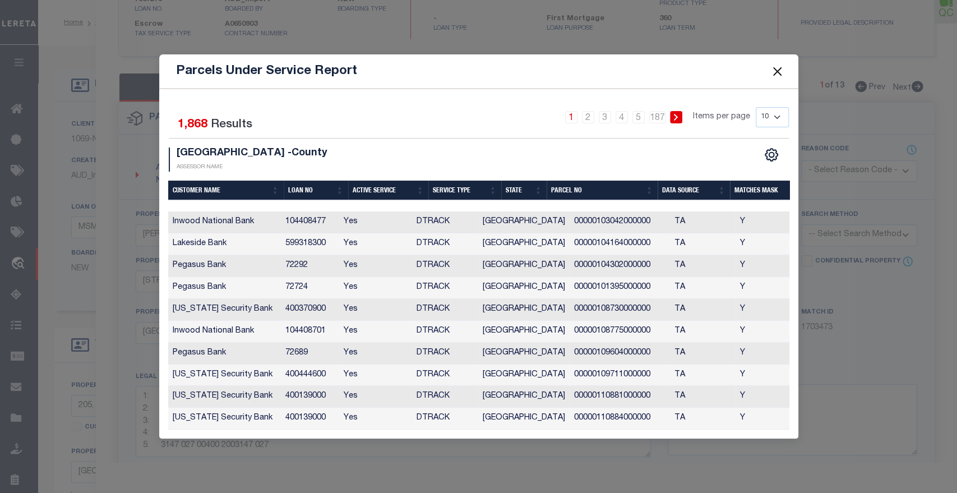
click at [772, 68] on button "Close" at bounding box center [776, 71] width 15 height 15
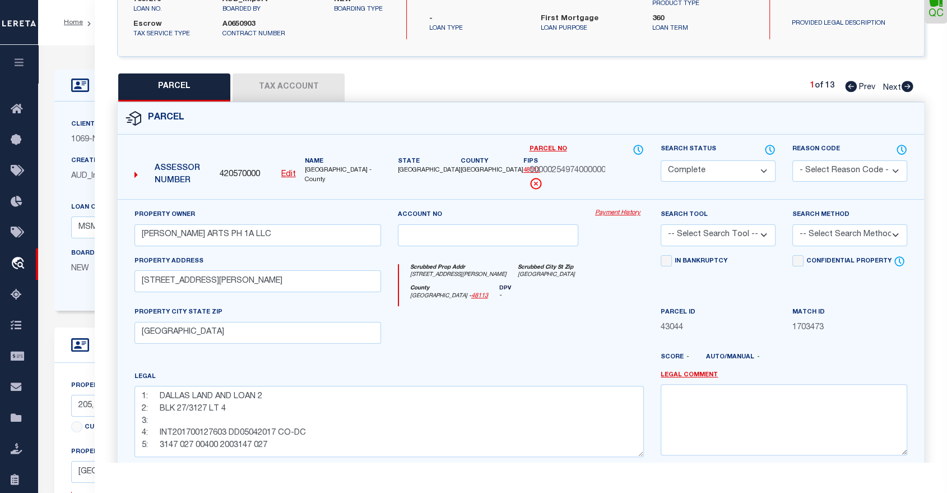
click at [906, 81] on icon at bounding box center [908, 86] width 12 height 11
click at [847, 81] on icon at bounding box center [851, 86] width 12 height 11
click at [739, 73] on div "PARCEL Tax Account 3 of 13 Prev Next" at bounding box center [521, 87] width 808 height 28
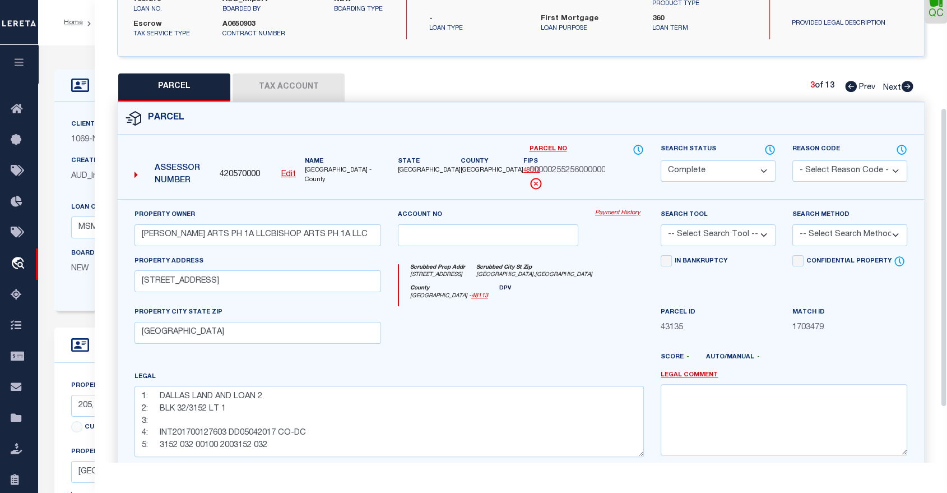
scroll to position [0, 0]
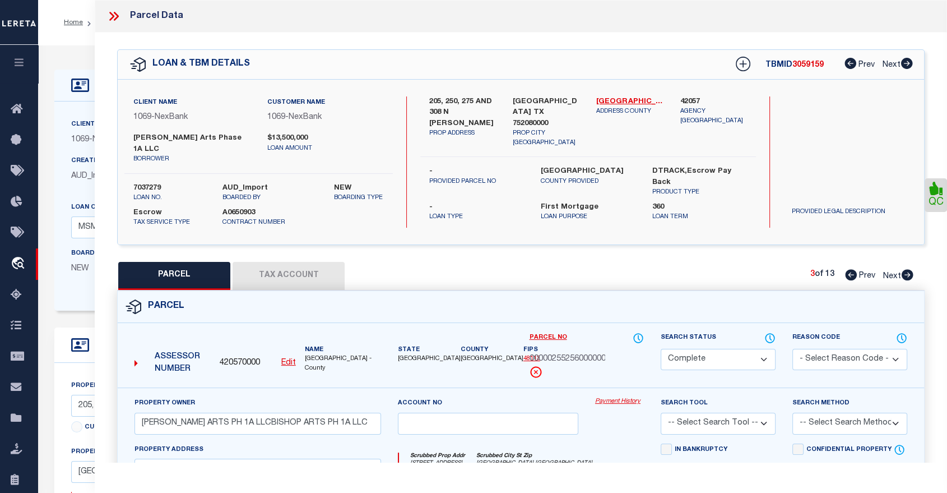
click at [704, 10] on div "Parcel Data" at bounding box center [521, 16] width 852 height 33
